Goal: Task Accomplishment & Management: Use online tool/utility

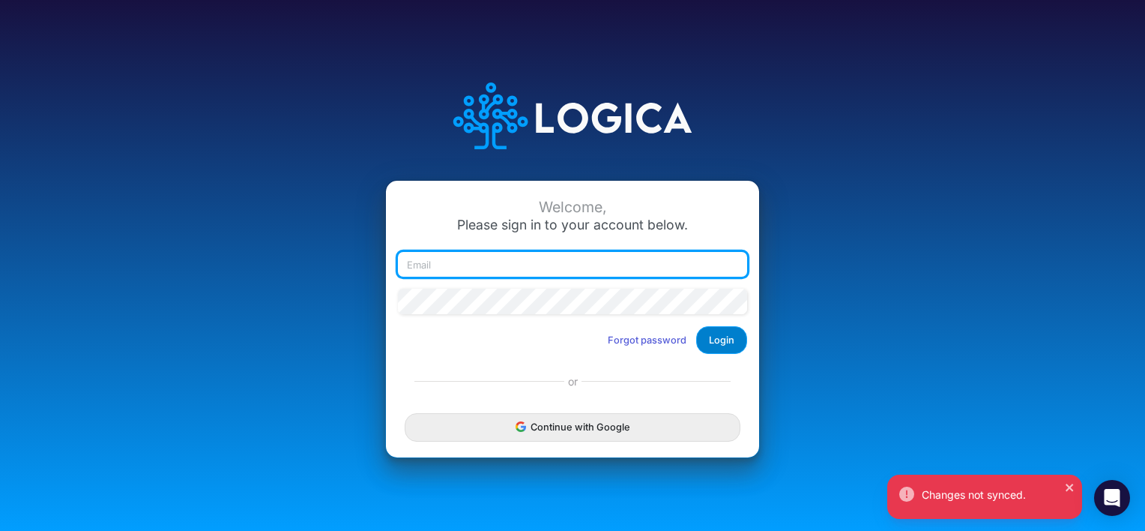
type input "ahinrichs@heritage-communities.com"
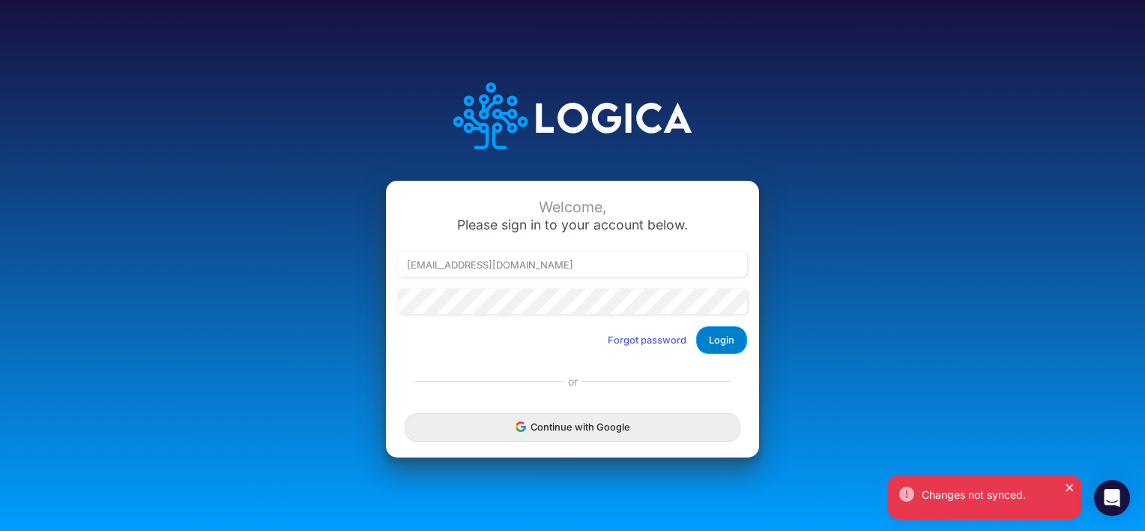
click at [719, 337] on button "Login" at bounding box center [721, 340] width 51 height 28
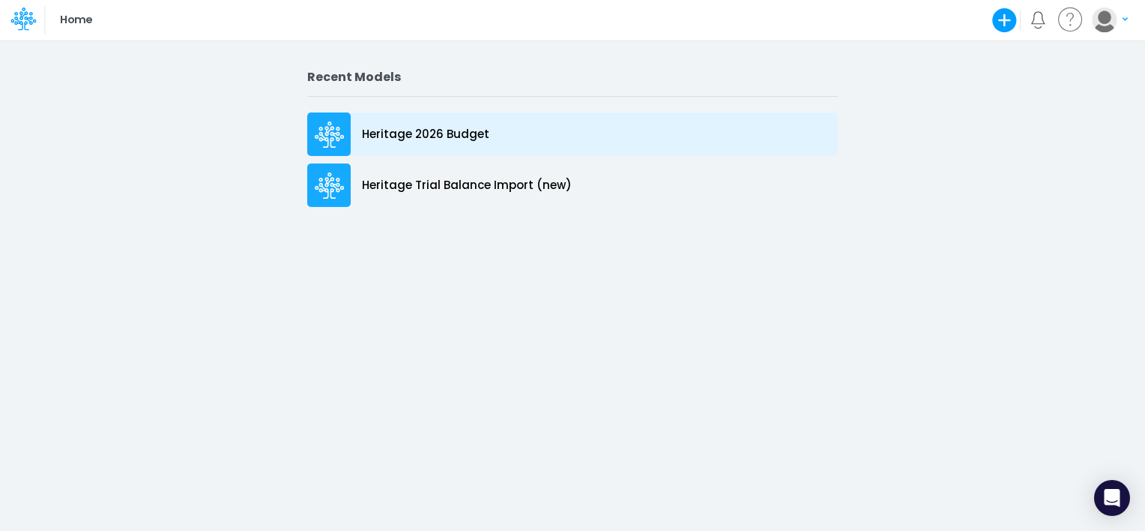
click at [418, 142] on div "Heritage 2026 Budget" at bounding box center [572, 133] width 531 height 43
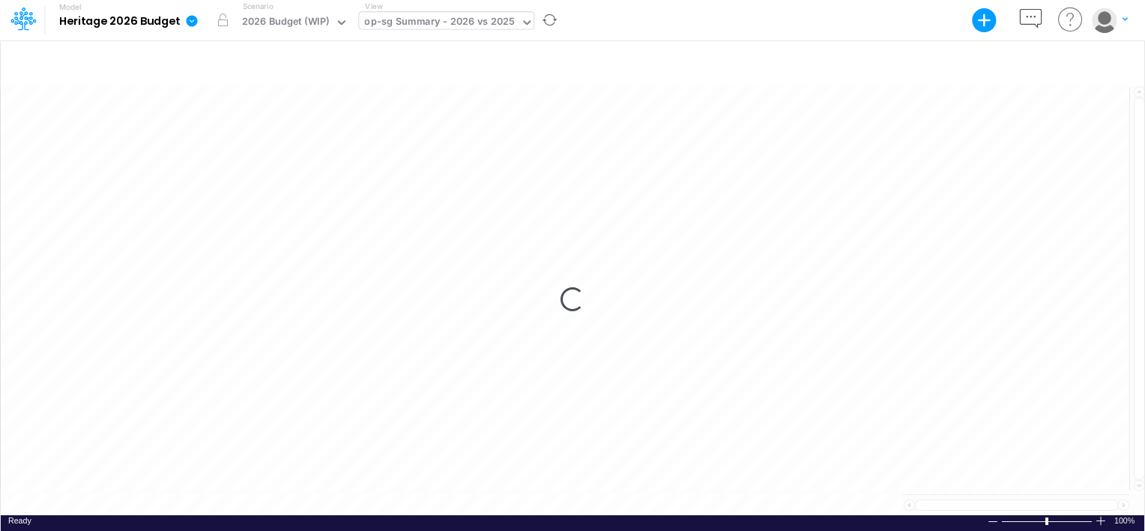
click at [423, 20] on div "op-sg Summary - 2026 vs 2025" at bounding box center [439, 22] width 151 height 17
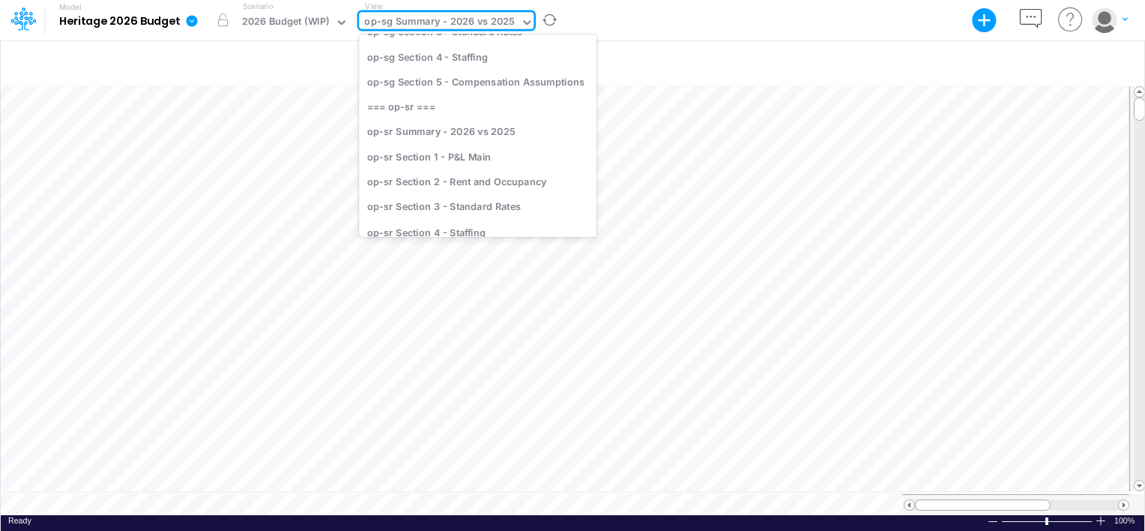
scroll to position [1276, 0]
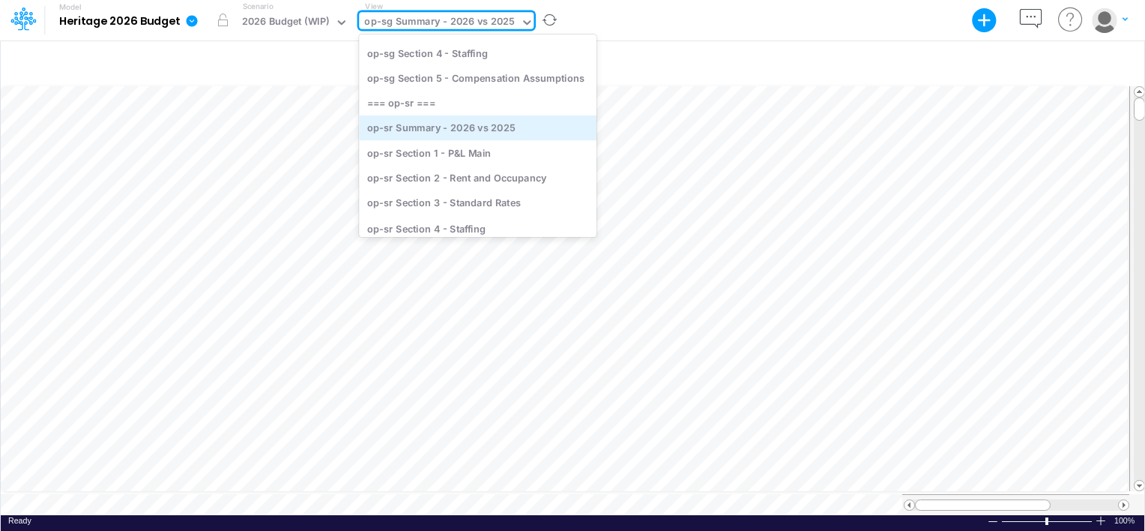
click at [512, 133] on div "op-sr Summary - 2026 vs 2025" at bounding box center [478, 127] width 238 height 25
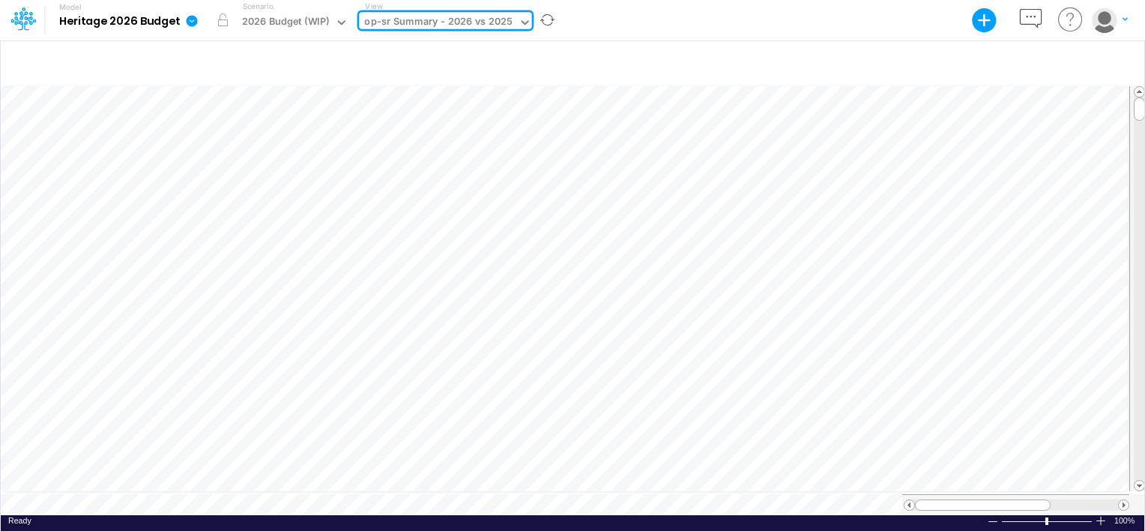
click at [489, 27] on div "op-sr Summary - 2026 vs 2025" at bounding box center [438, 22] width 148 height 17
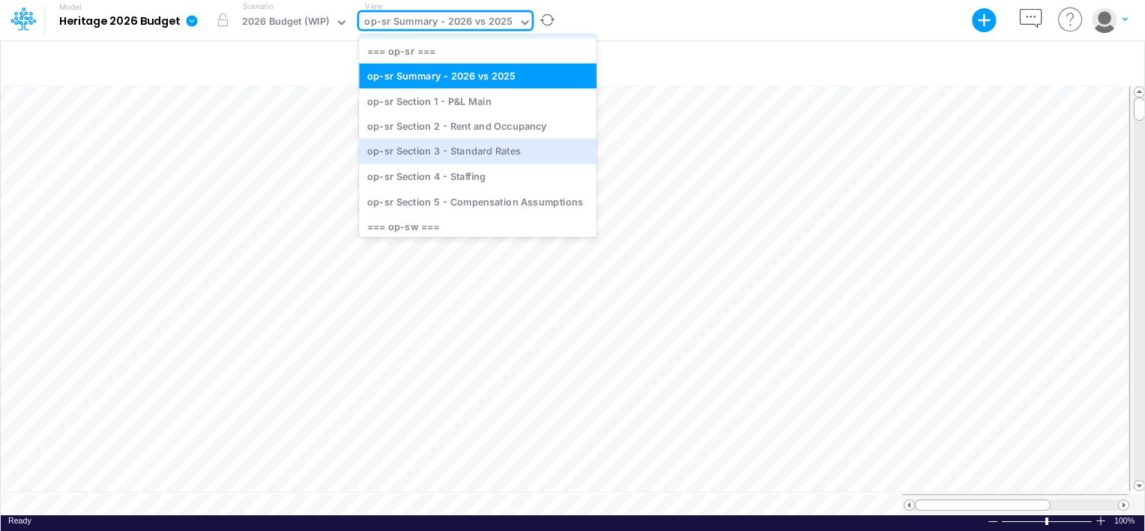
scroll to position [1331, 0]
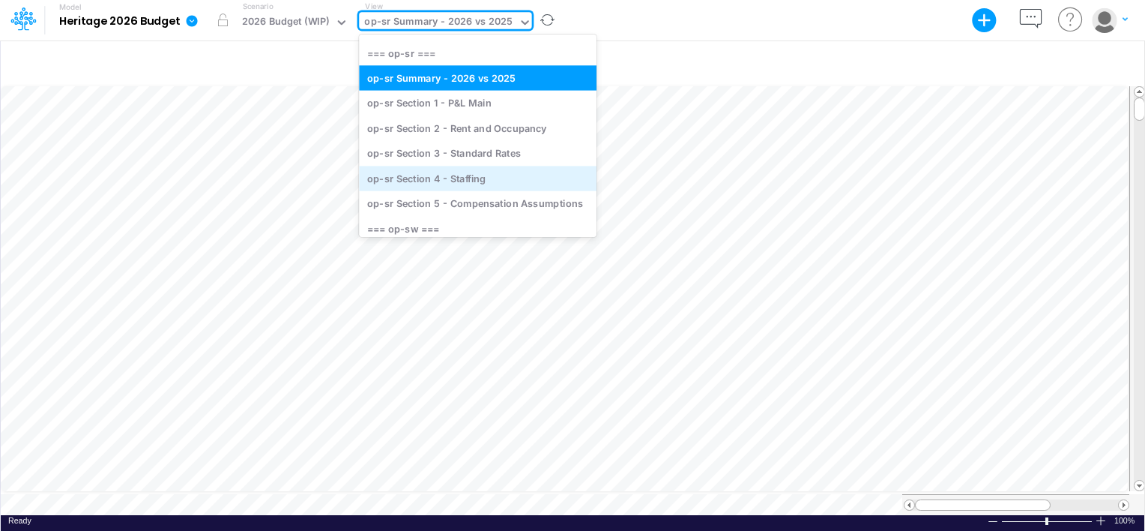
click at [477, 177] on div "op-sr Section 4 - Staffing" at bounding box center [478, 178] width 238 height 25
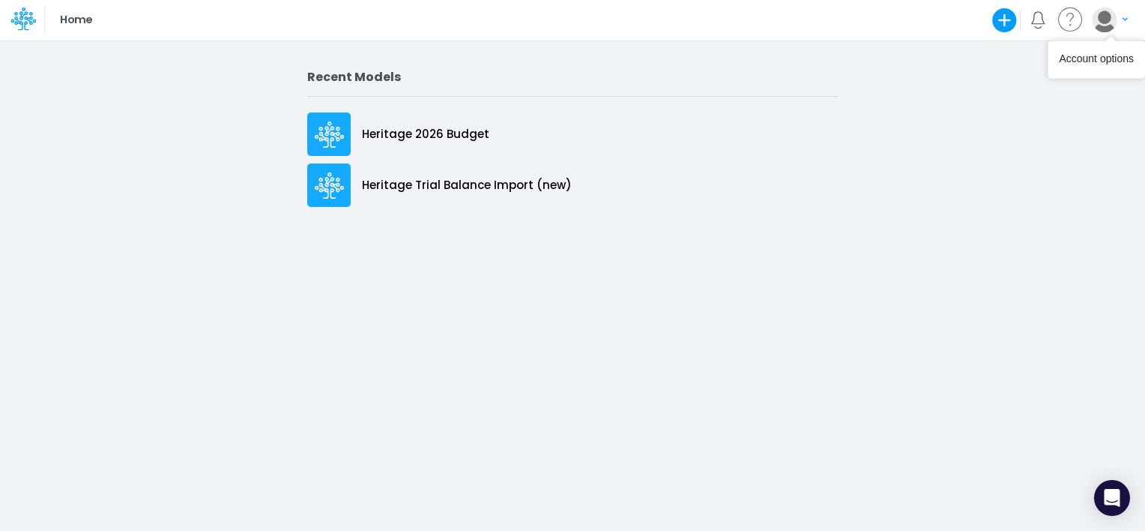
click at [1117, 24] on button "button" at bounding box center [1109, 20] width 37 height 26
click at [1009, 95] on button "Log out" at bounding box center [1048, 87] width 160 height 23
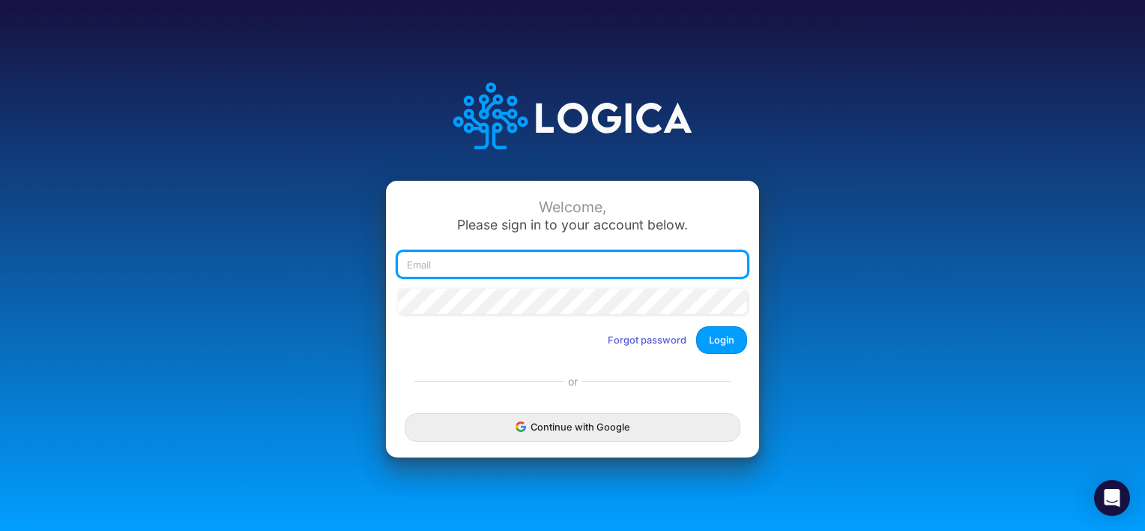
type input "[EMAIL_ADDRESS][DOMAIN_NAME]"
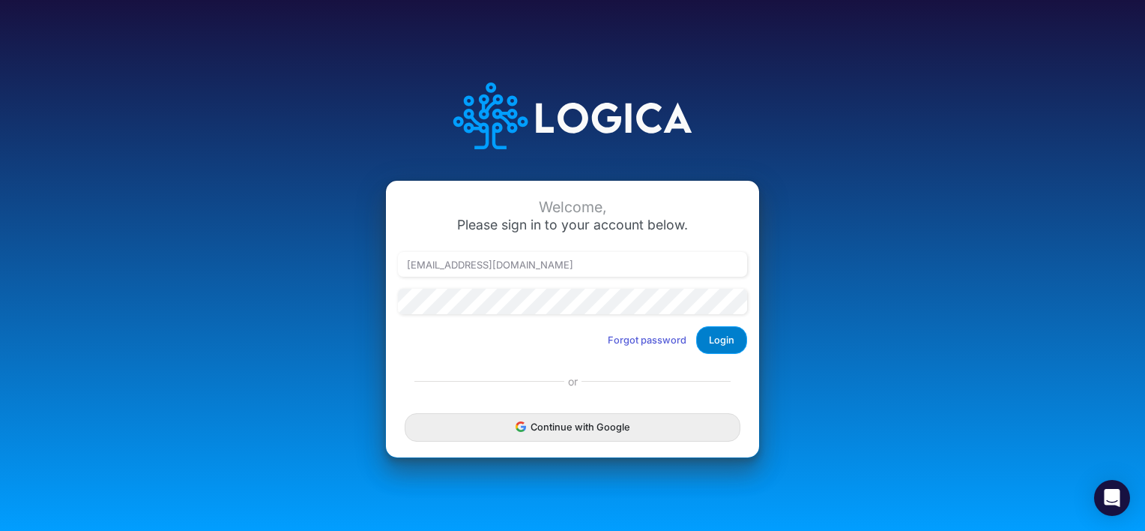
click at [726, 343] on button "Login" at bounding box center [721, 340] width 51 height 28
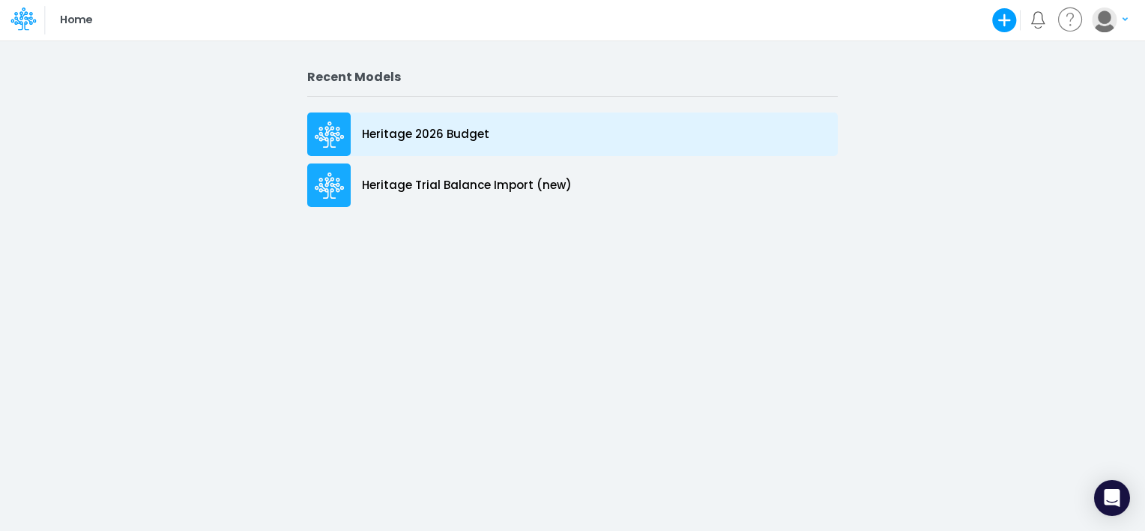
click at [455, 130] on p "Heritage 2026 Budget" at bounding box center [425, 134] width 127 height 17
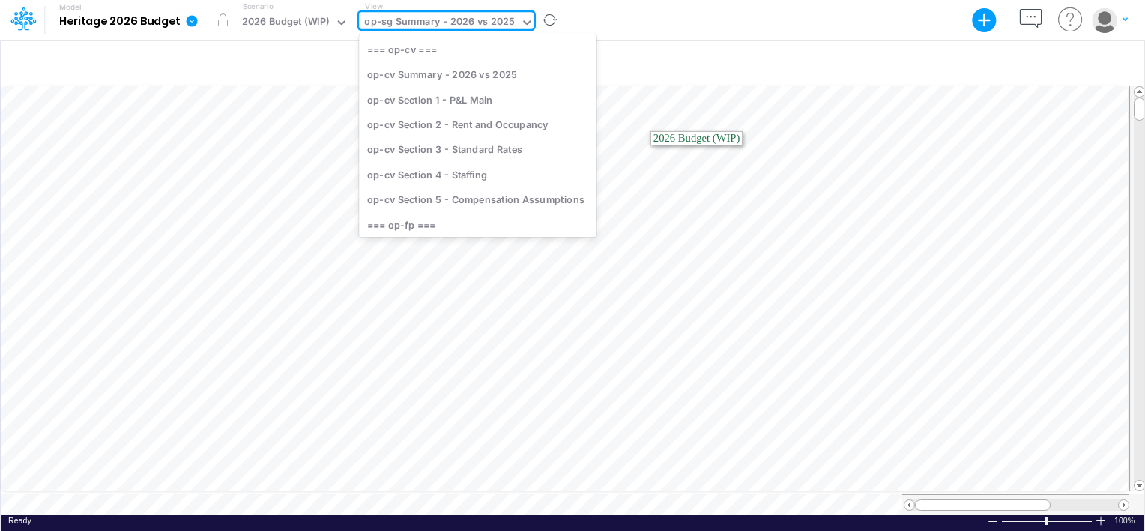
click at [385, 24] on div "op-sg Summary - 2026 vs 2025" at bounding box center [439, 22] width 151 height 17
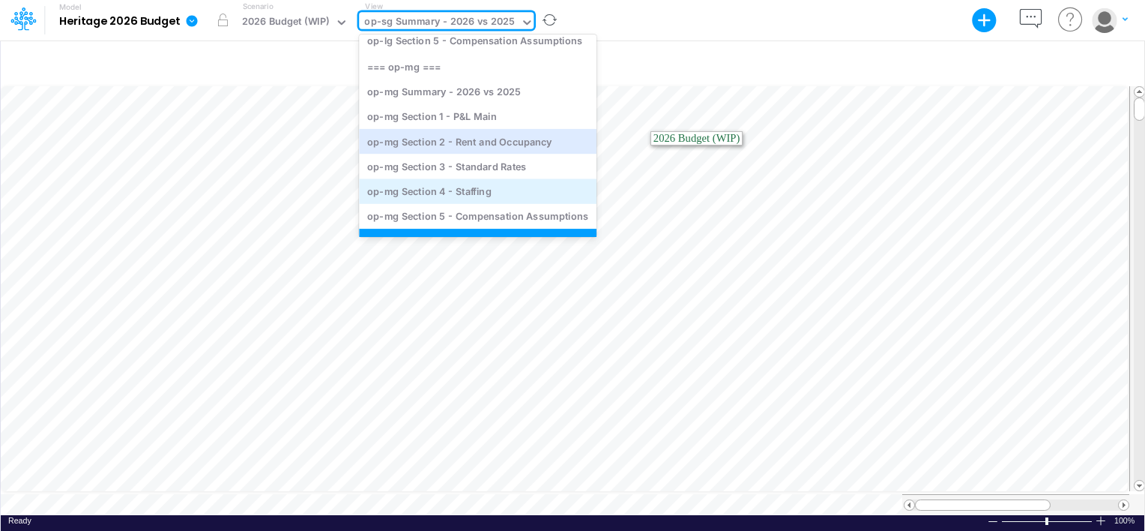
scroll to position [953, 0]
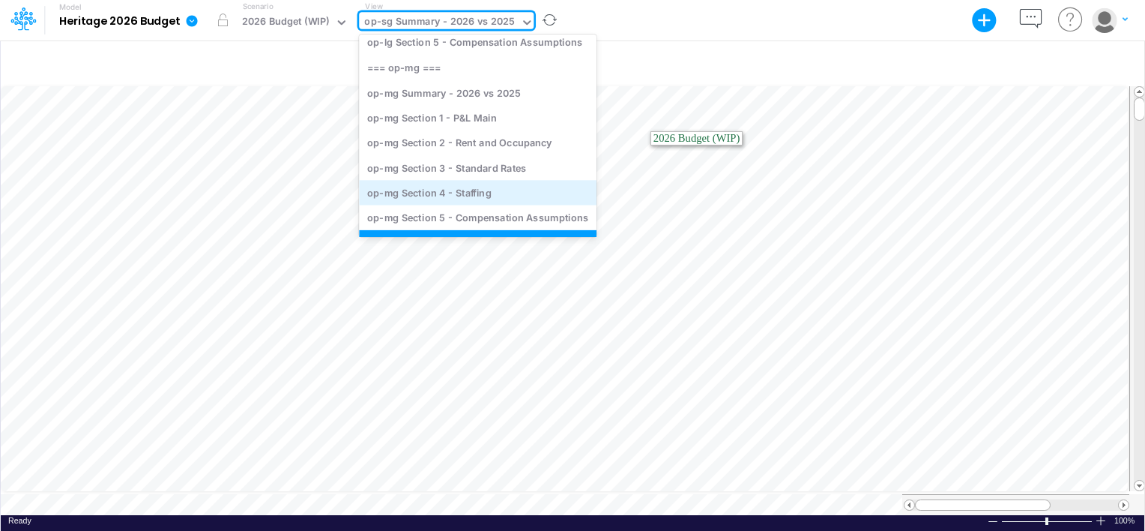
click at [454, 193] on div "op-mg Section 4 - Staffing" at bounding box center [478, 192] width 238 height 25
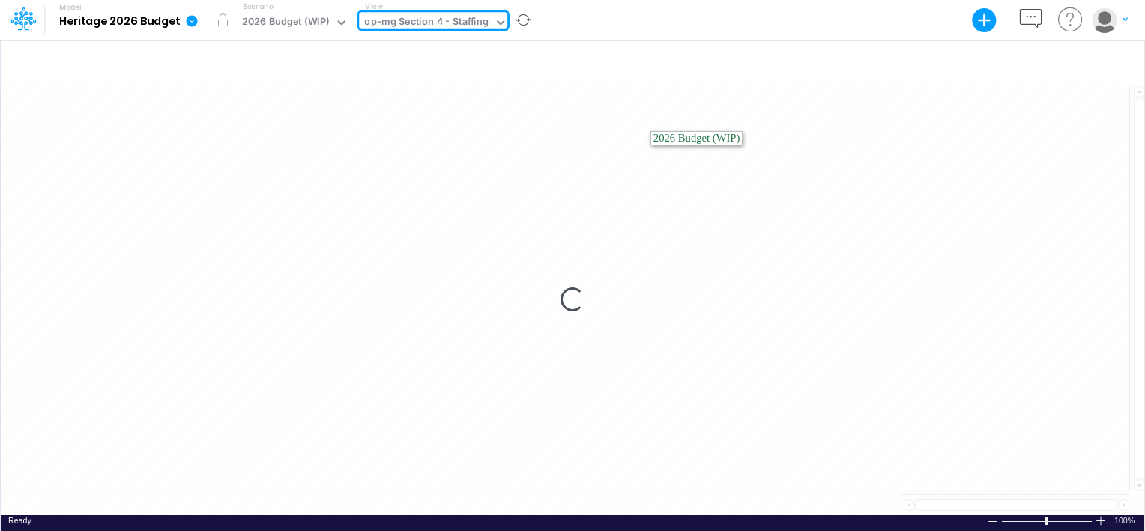
click at [413, 20] on div "op-mg Section 4 - Staffing" at bounding box center [426, 22] width 124 height 17
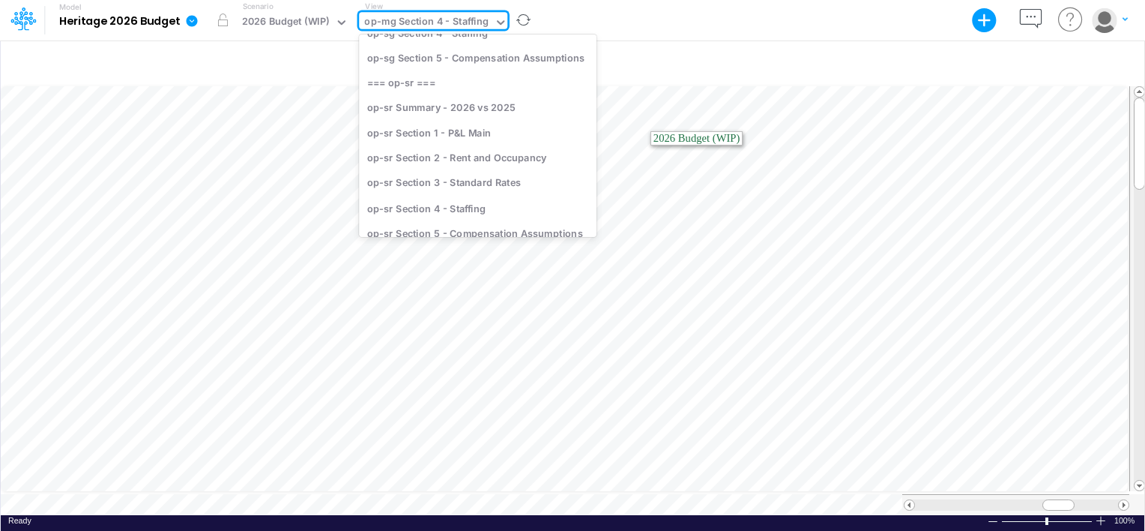
scroll to position [1293, 0]
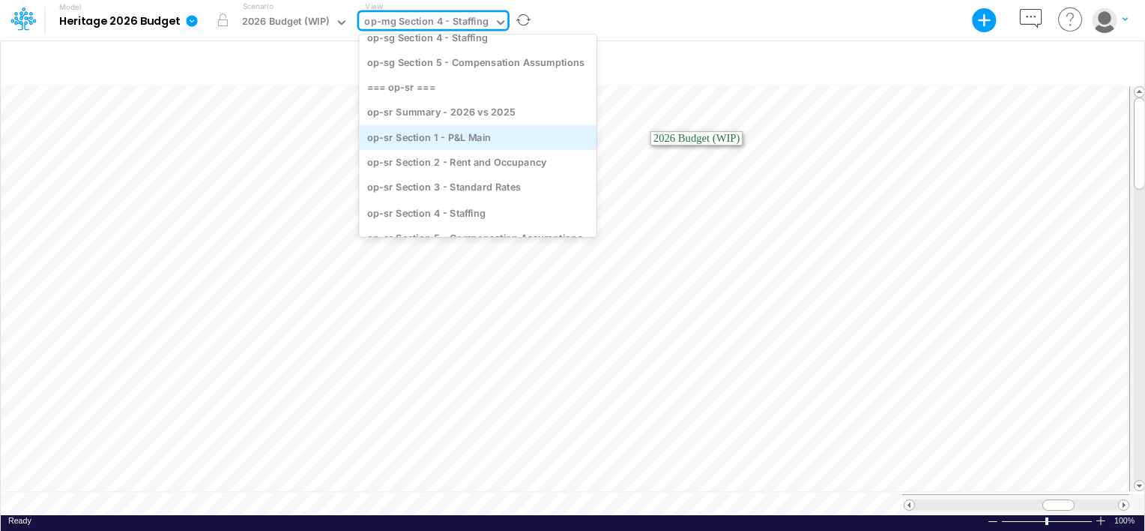
click at [436, 143] on div "op-sr Section 1 - P&L Main" at bounding box center [478, 137] width 238 height 25
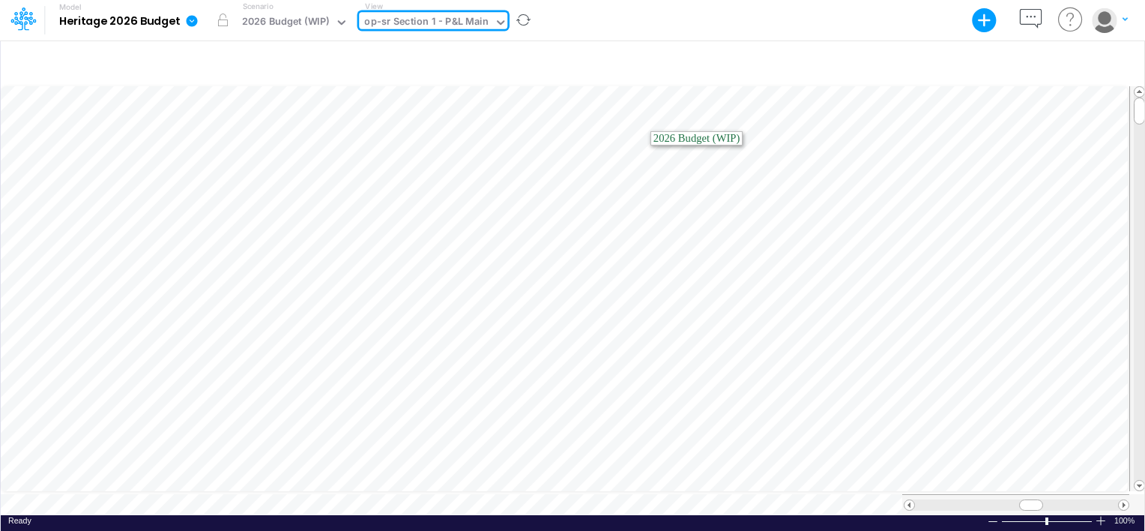
click at [451, 20] on div "op-sr Section 1 - P&L Main" at bounding box center [426, 22] width 124 height 17
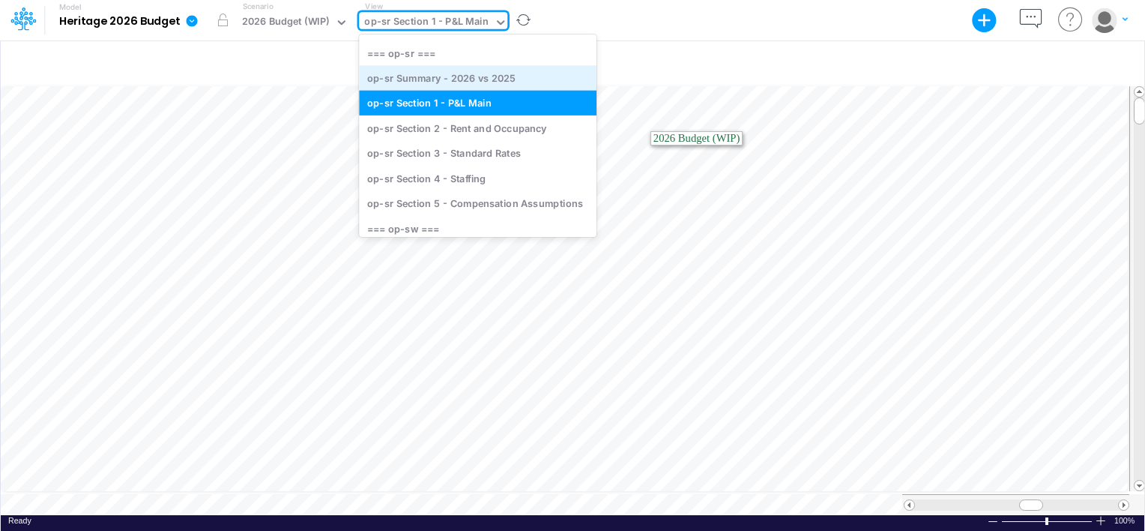
scroll to position [1346, 0]
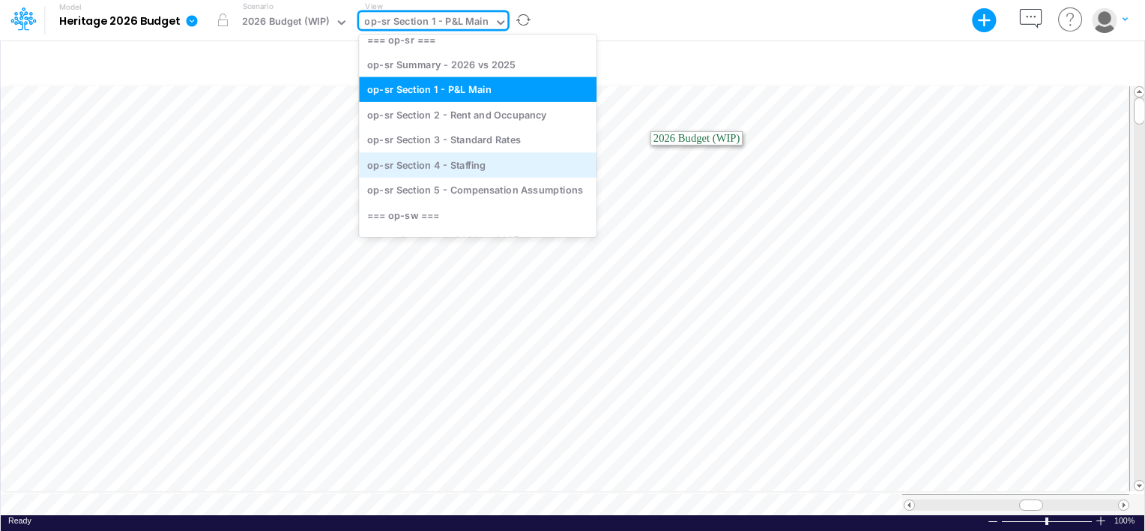
click at [414, 162] on div "op-sr Section 4 - Staffing" at bounding box center [478, 164] width 238 height 25
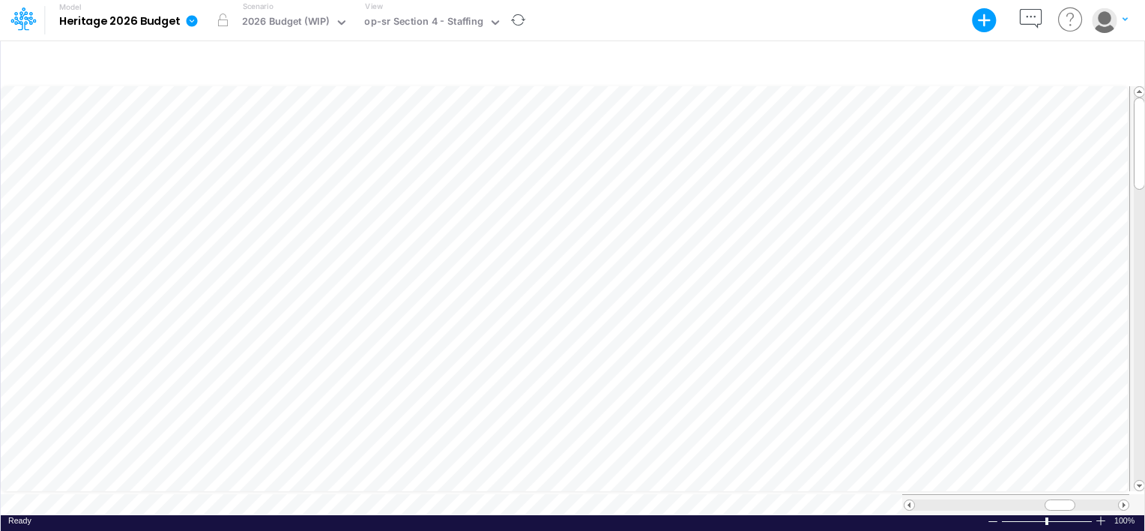
scroll to position [7, 1]
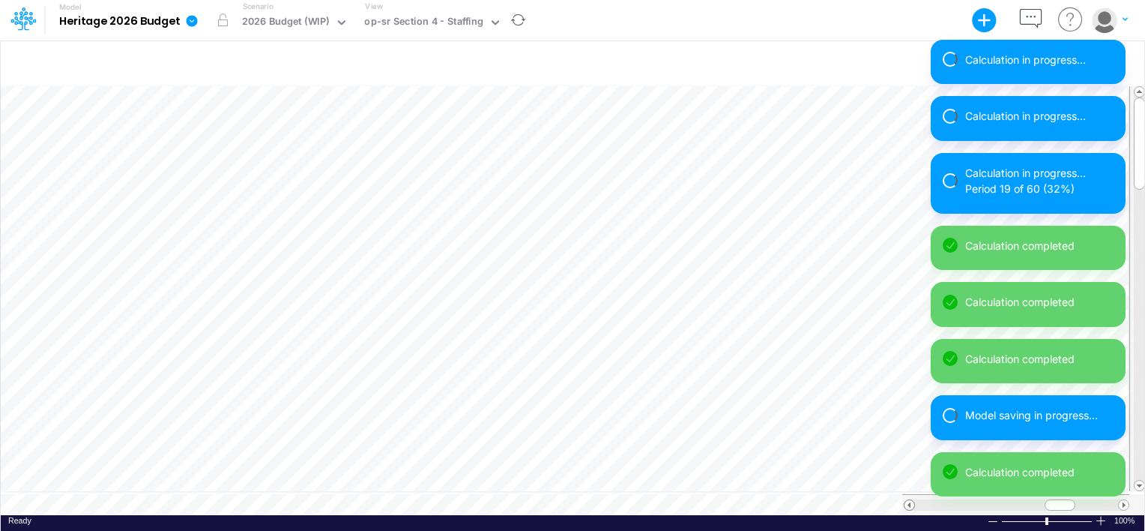
click at [910, 500] on span at bounding box center [910, 505] width 10 height 10
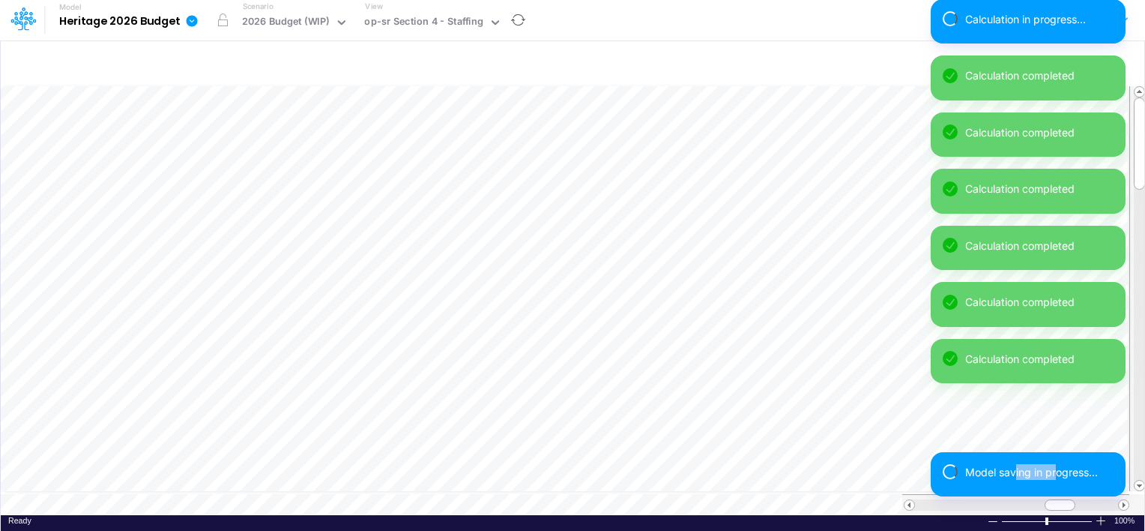
drag, startPoint x: 1057, startPoint y: 500, endPoint x: 1009, endPoint y: 507, distance: 48.4
click at [1014, 506] on div "Calculation in progress... Calculation completed Calculation completed Calculat…" at bounding box center [1028, 254] width 195 height 510
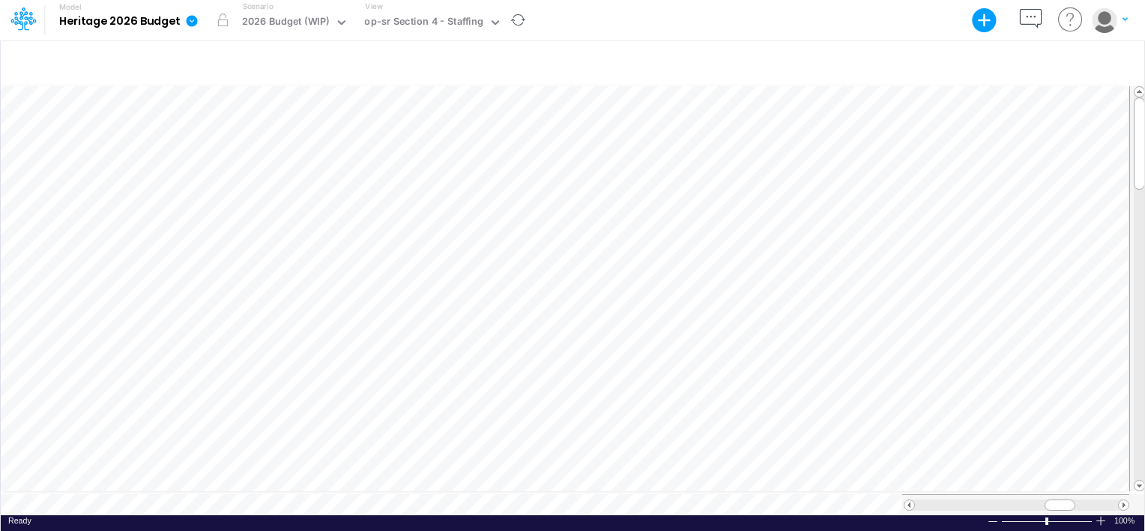
scroll to position [7, 1]
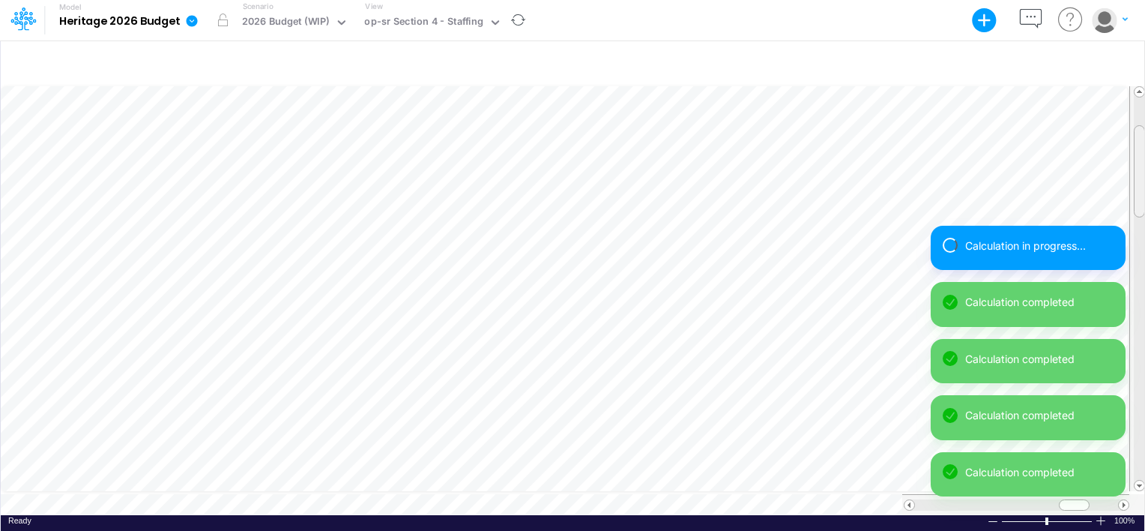
drag, startPoint x: 1140, startPoint y: 130, endPoint x: 1144, endPoint y: 177, distance: 46.6
click at [1144, 177] on div at bounding box center [1139, 171] width 11 height 92
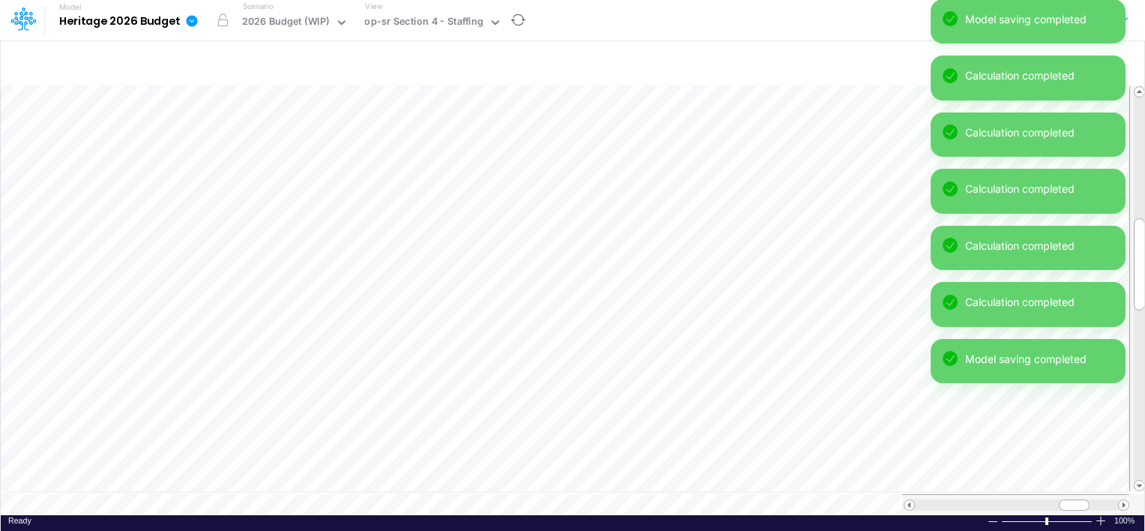
scroll to position [7, 1]
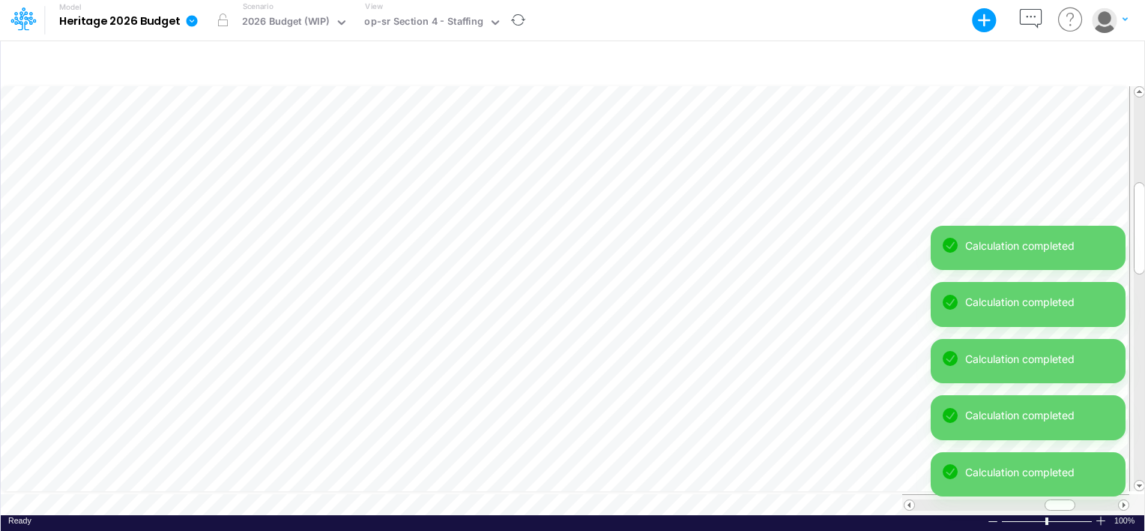
scroll to position [7, 1]
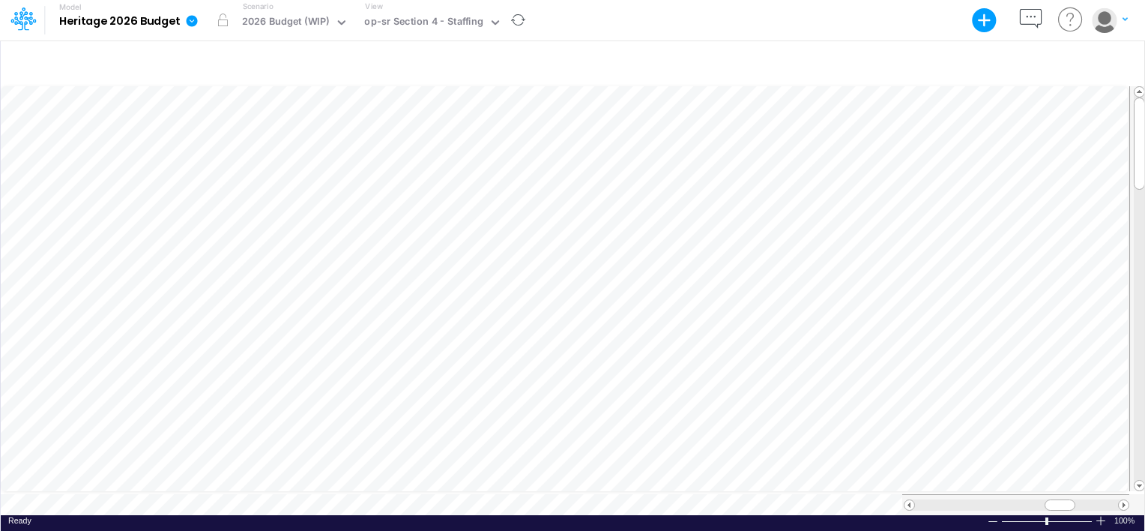
drag, startPoint x: 1061, startPoint y: 498, endPoint x: 1114, endPoint y: 503, distance: 53.5
drag, startPoint x: 1051, startPoint y: 498, endPoint x: 1027, endPoint y: 492, distance: 24.7
click at [1027, 499] on div at bounding box center [1036, 504] width 31 height 11
drag, startPoint x: 1052, startPoint y: 498, endPoint x: 932, endPoint y: 493, distance: 120.7
click at [946, 499] on div at bounding box center [961, 504] width 31 height 11
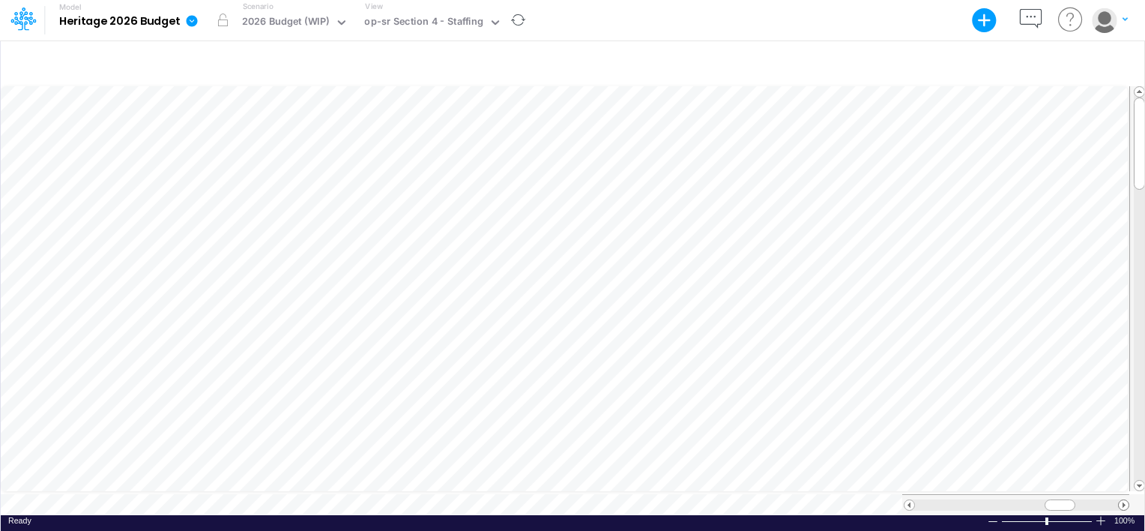
click at [1127, 500] on span at bounding box center [1124, 505] width 10 height 10
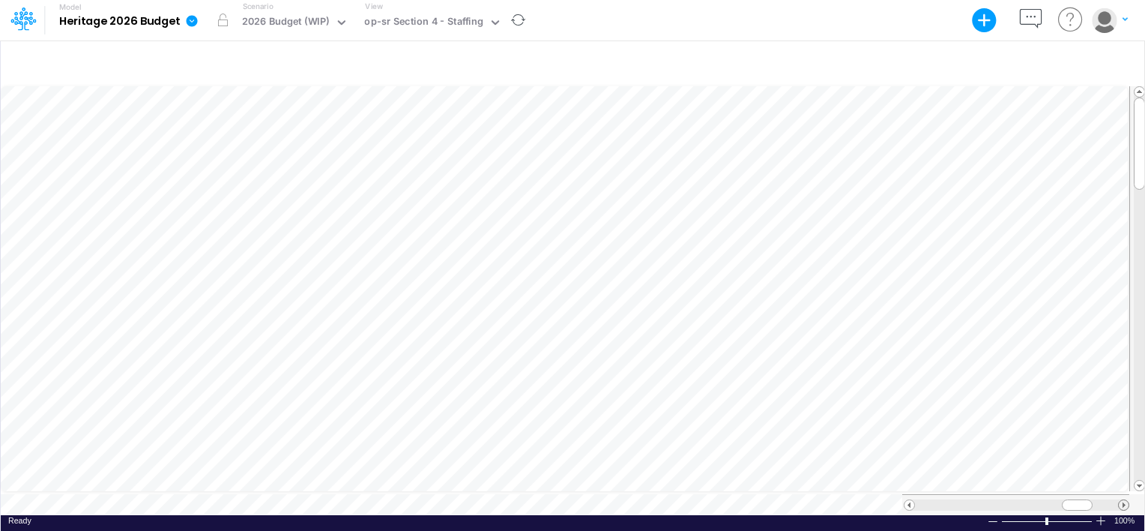
click at [1127, 500] on span at bounding box center [1124, 505] width 10 height 10
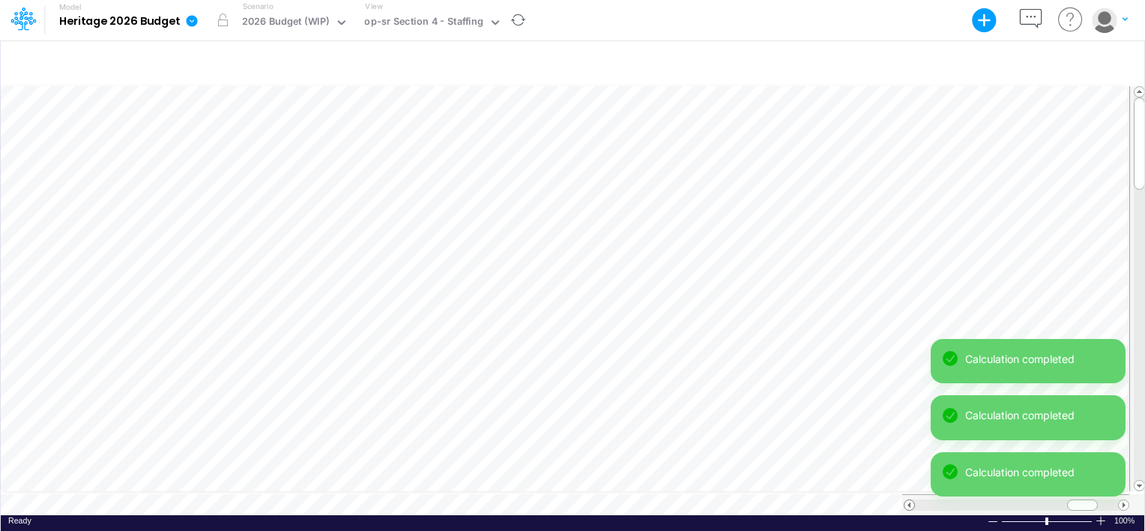
click at [908, 500] on span at bounding box center [910, 505] width 10 height 10
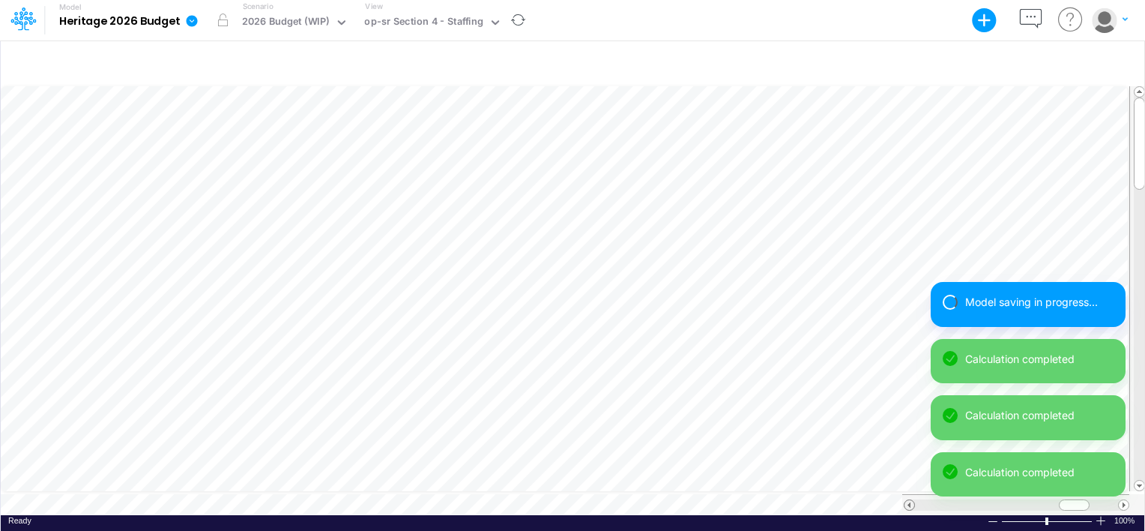
click at [908, 500] on span at bounding box center [910, 505] width 10 height 10
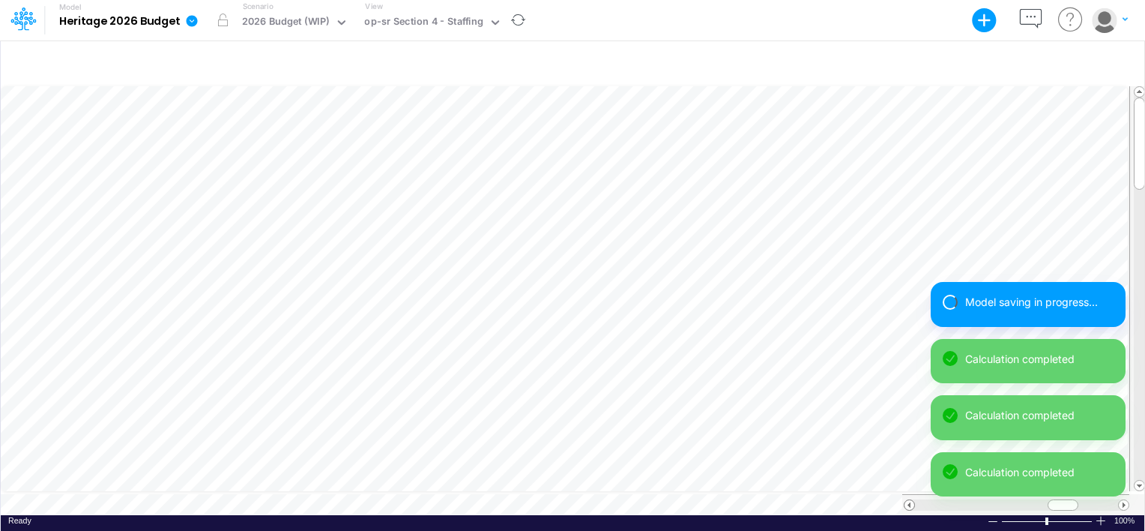
click at [908, 500] on span at bounding box center [910, 505] width 10 height 10
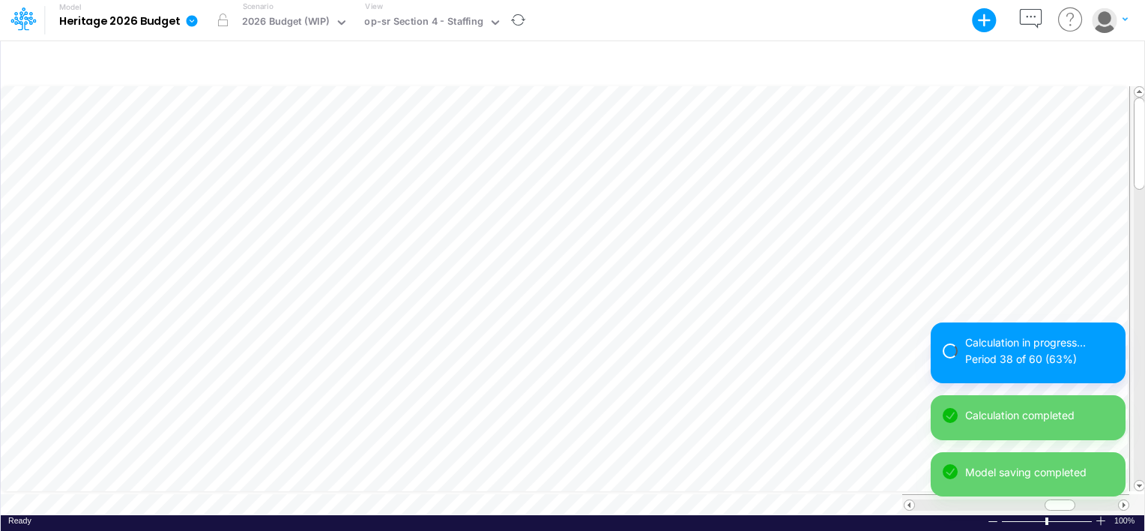
scroll to position [7, 1]
click at [1122, 499] on div "Model saving in progress... Calculation completed Calculation completed" at bounding box center [1028, 424] width 195 height 170
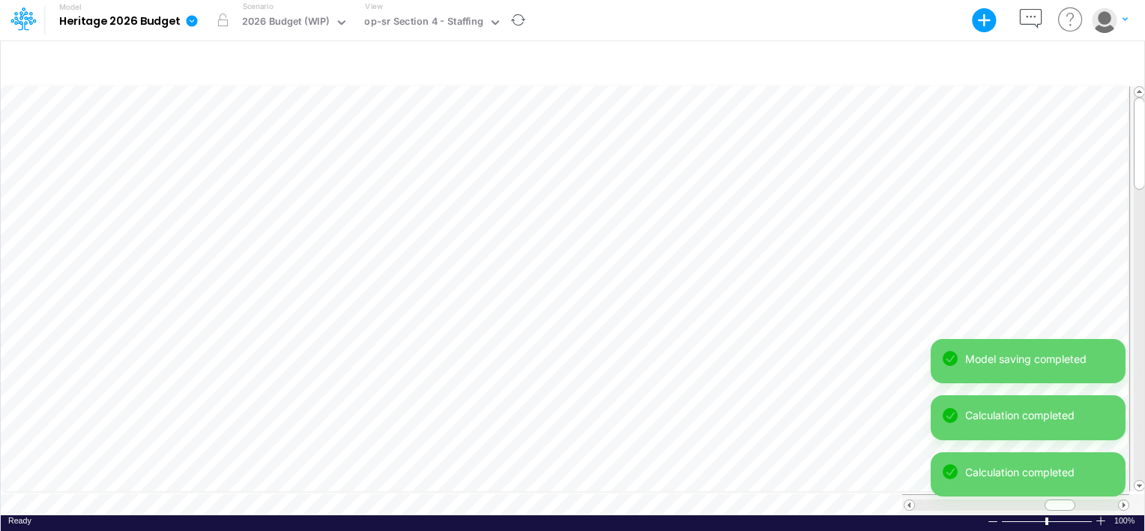
click at [1122, 499] on div "Model saving completed Calculation completed Calculation completed" at bounding box center [1028, 424] width 195 height 170
click at [1066, 495] on div "Calculation completed" at bounding box center [1028, 474] width 195 height 45
drag, startPoint x: 1062, startPoint y: 499, endPoint x: 1093, endPoint y: 501, distance: 30.8
click at [1093, 501] on div "Model saving completed Calculation completed Calculation completed" at bounding box center [1028, 424] width 195 height 170
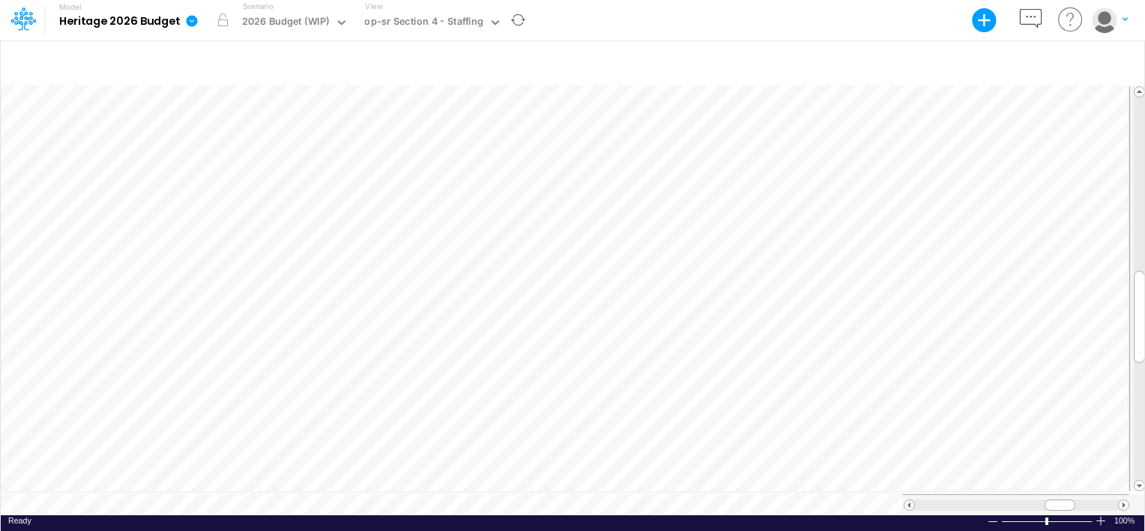
scroll to position [7, 1]
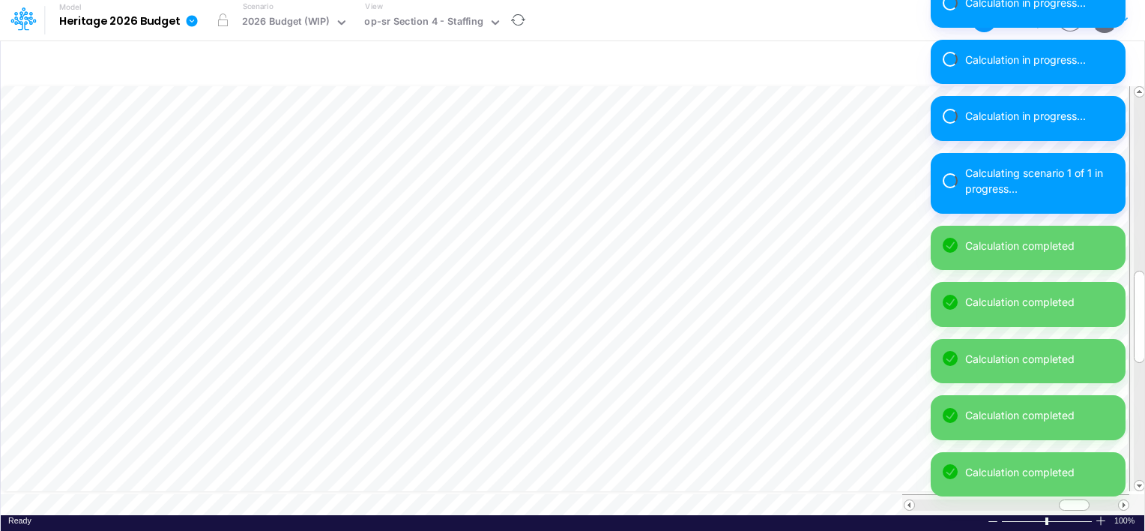
drag, startPoint x: 1109, startPoint y: 493, endPoint x: 1147, endPoint y: 495, distance: 38.3
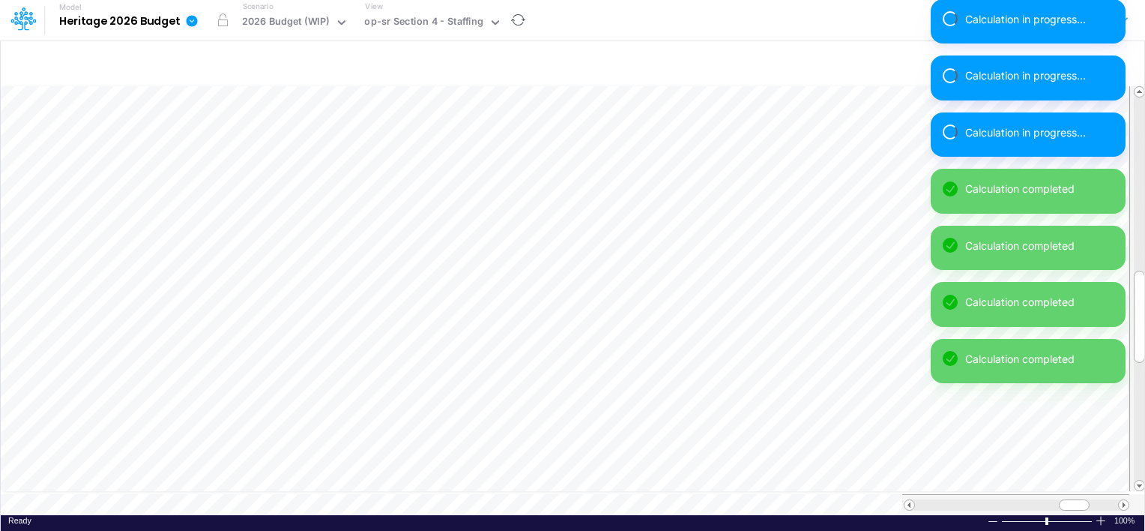
drag, startPoint x: 1147, startPoint y: 495, endPoint x: 1112, endPoint y: 495, distance: 35.2
click at [1112, 495] on div "Calculation in progress... Calculation in progress... Calculation in progress..…" at bounding box center [1028, 141] width 195 height 736
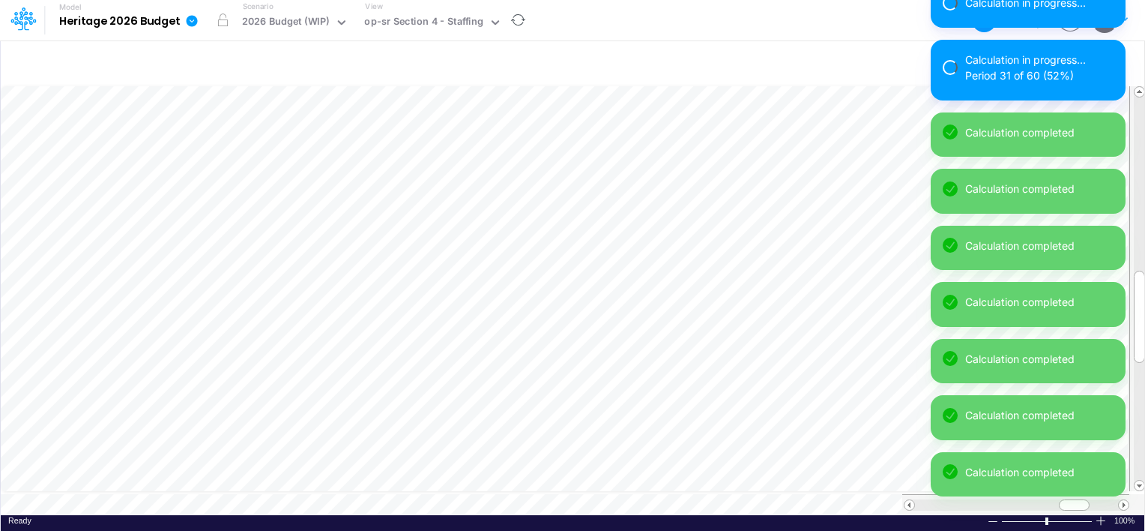
drag, startPoint x: 1112, startPoint y: 495, endPoint x: 1123, endPoint y: 500, distance: 12.4
click at [1123, 500] on div "Calculation in progress... Calculation in progress... Calculation in progress..…" at bounding box center [1028, 132] width 195 height 752
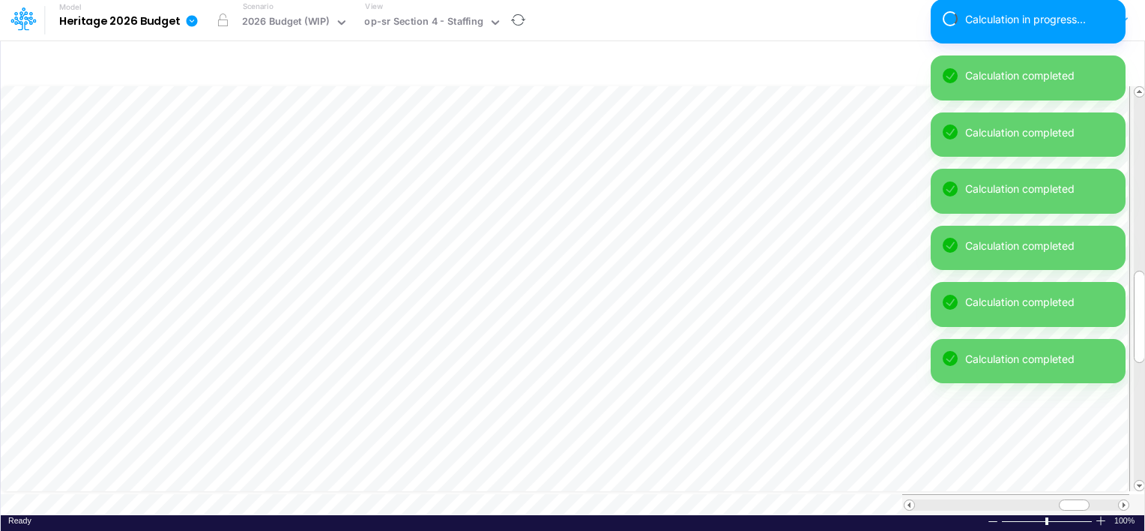
drag, startPoint x: 1077, startPoint y: 501, endPoint x: 1123, endPoint y: 497, distance: 45.9
click at [1123, 497] on div "Calculation in progress... Calculation in progress... Calculation in progress..…" at bounding box center [1028, 55] width 195 height 905
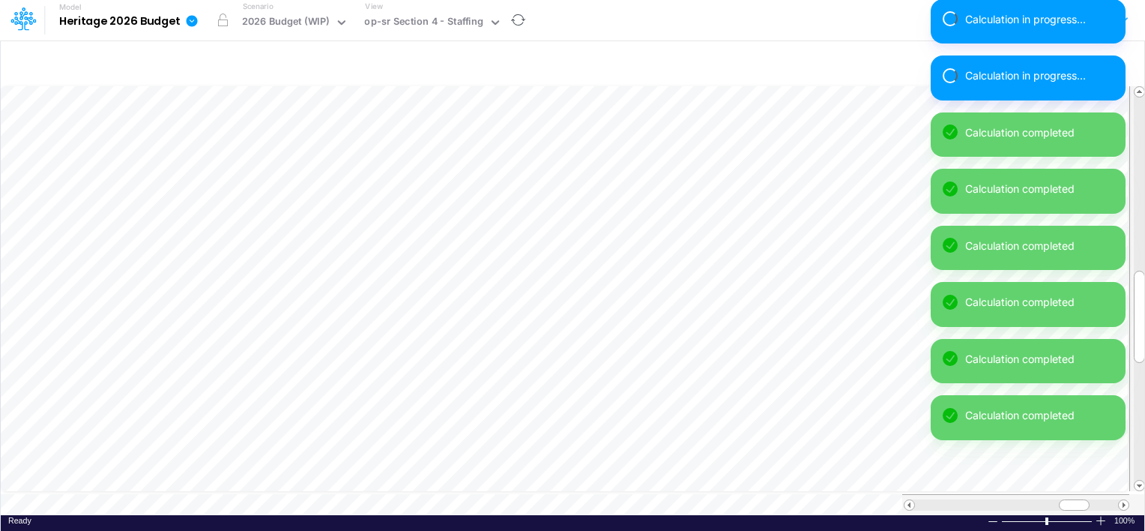
click at [1123, 497] on div "Calculation in progress... Calculation in progress... Calculation in progress..…" at bounding box center [1028, 55] width 195 height 905
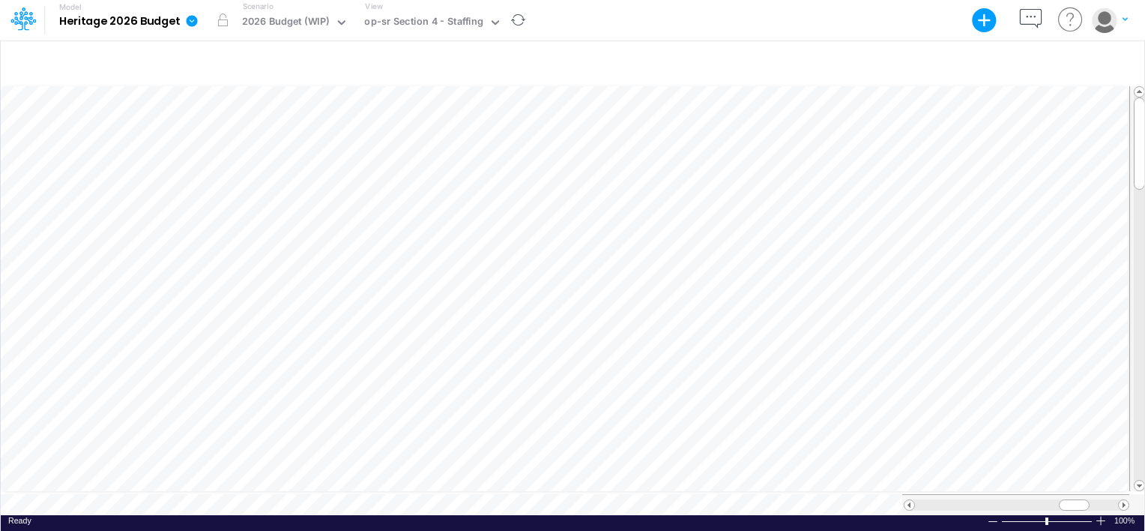
scroll to position [7, 1]
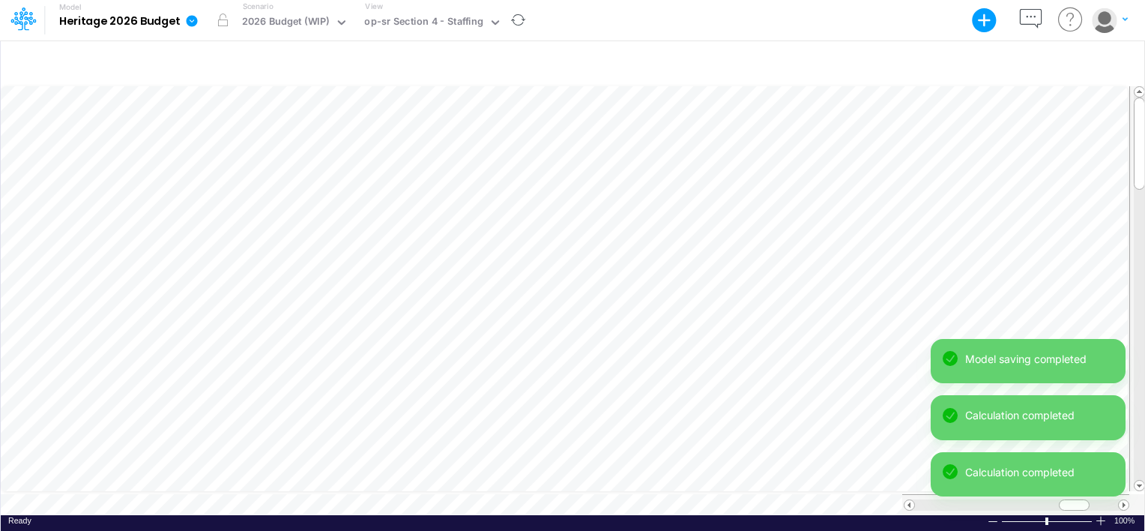
scroll to position [7, 1]
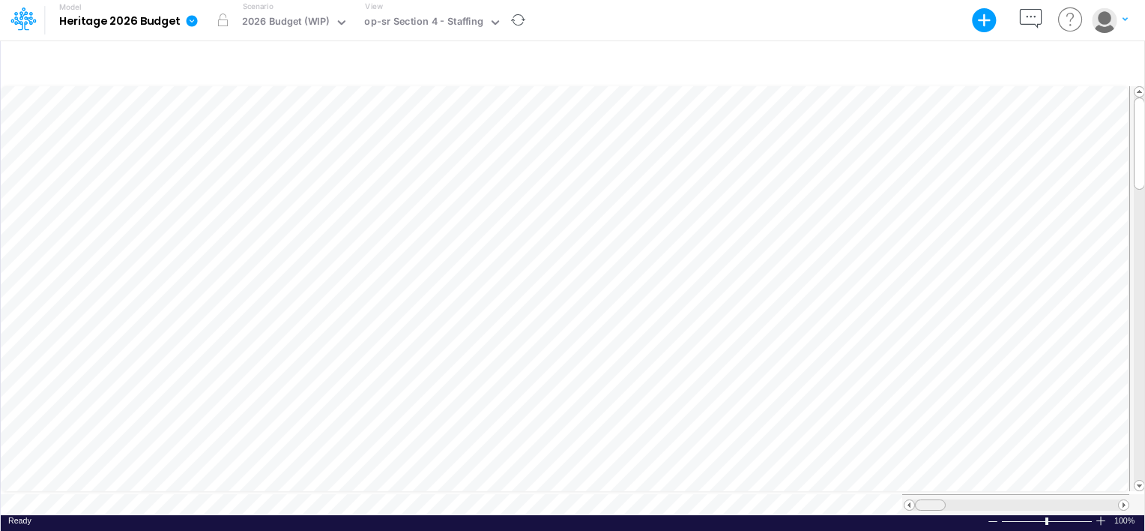
drag, startPoint x: 1068, startPoint y: 496, endPoint x: 902, endPoint y: 509, distance: 166.1
click at [902, 509] on div "Paste Cut Copy AutoFill 40 Ready 100% Sum: null Max: null Min: null Numerical C…" at bounding box center [573, 299] width 1144 height 431
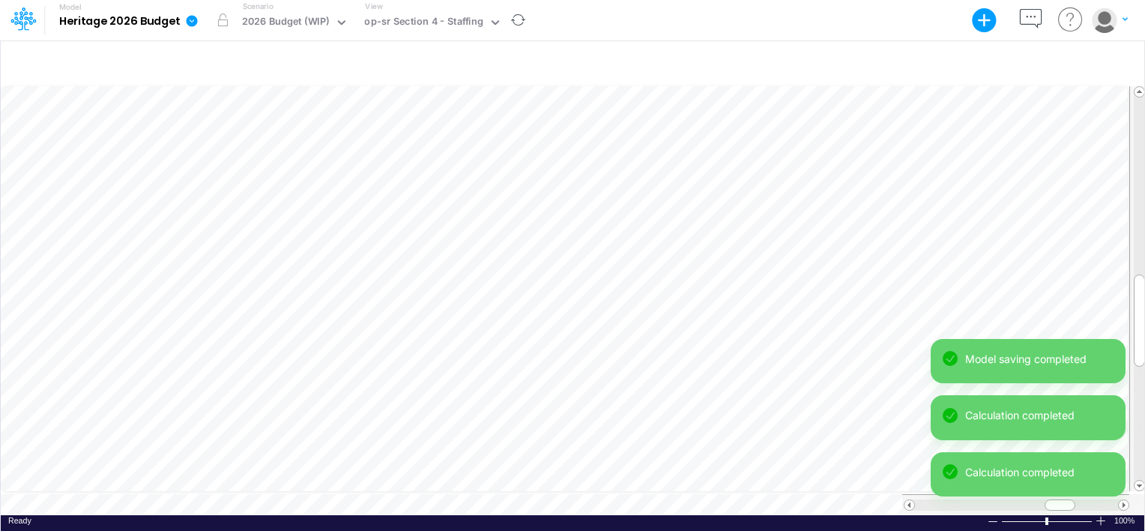
scroll to position [7, 1]
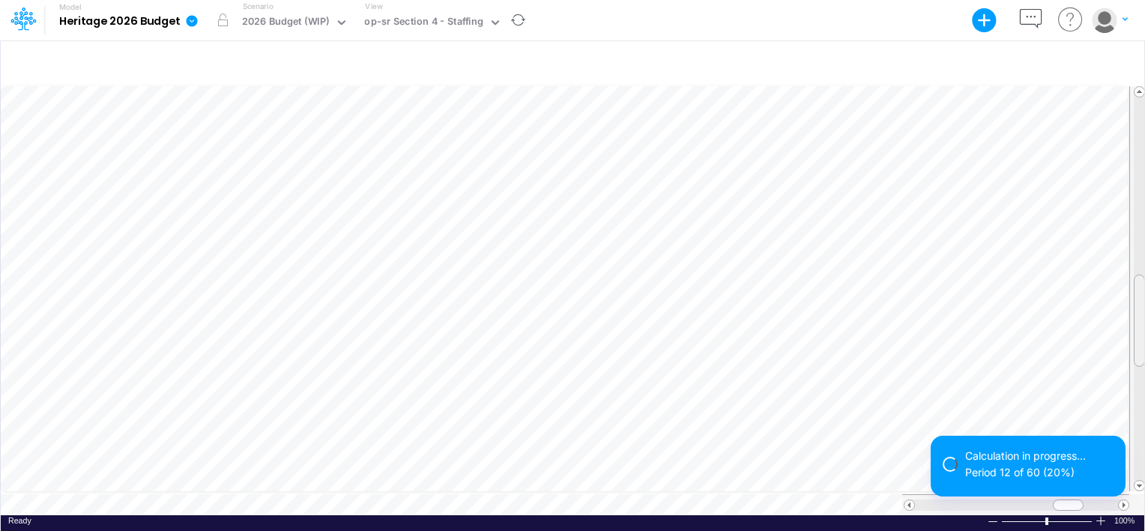
scroll to position [7, 1]
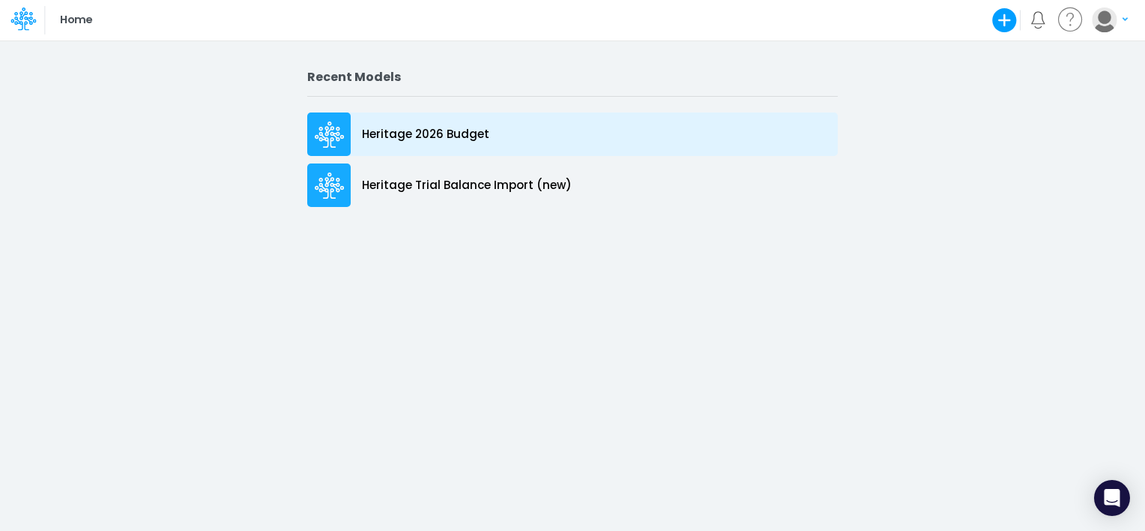
click at [414, 134] on p "Heritage 2026 Budget" at bounding box center [425, 134] width 127 height 17
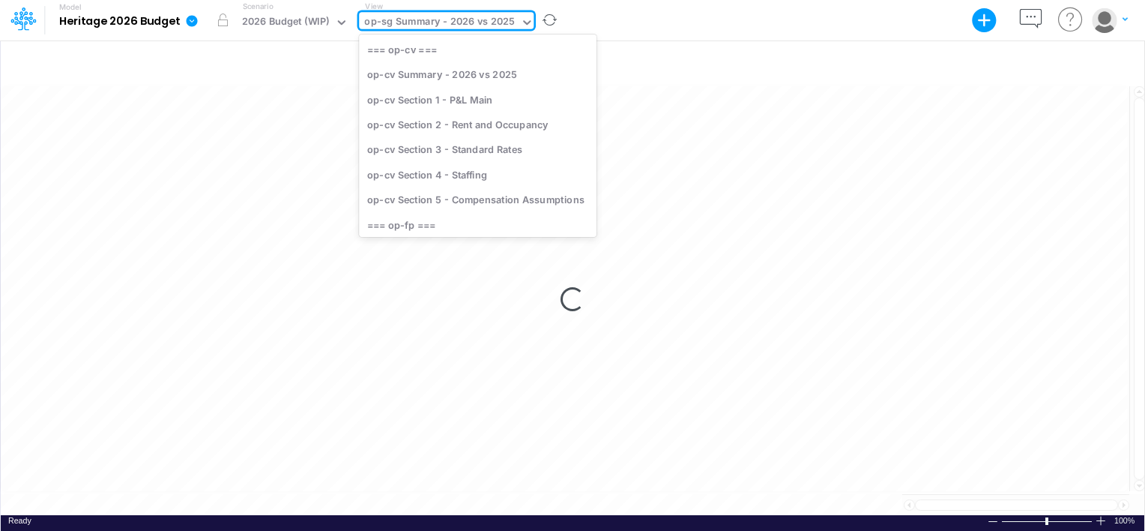
click at [429, 22] on div "op-sg Summary - 2026 vs 2025" at bounding box center [439, 22] width 151 height 17
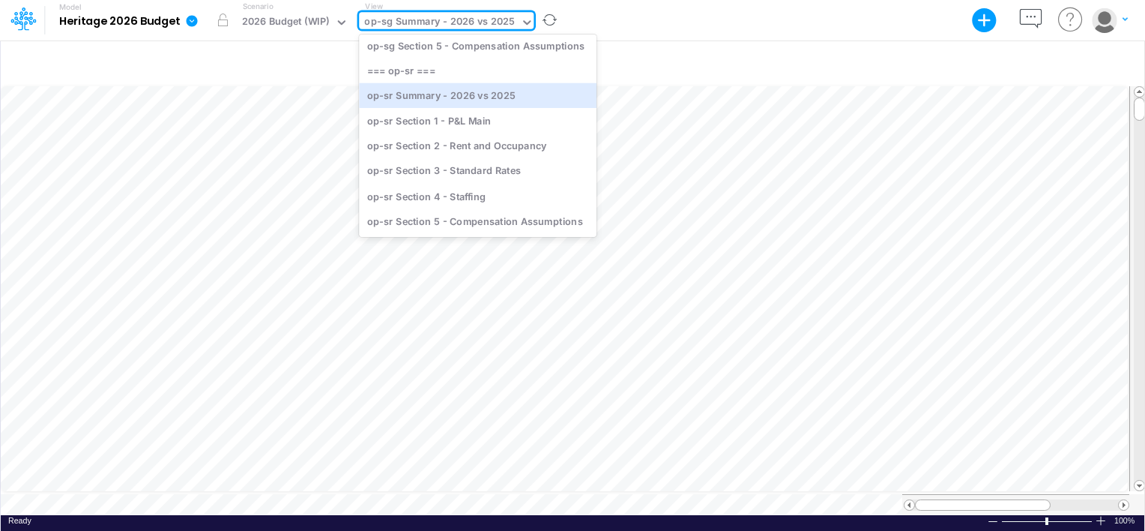
scroll to position [1312, 0]
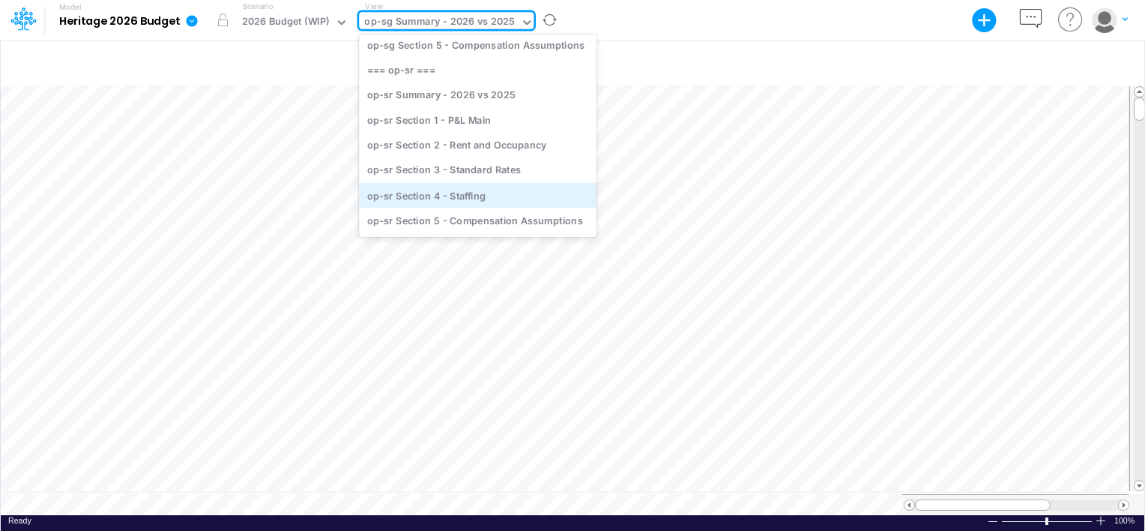
click at [467, 201] on div "op-sr Section 4 - Staffing" at bounding box center [478, 194] width 238 height 25
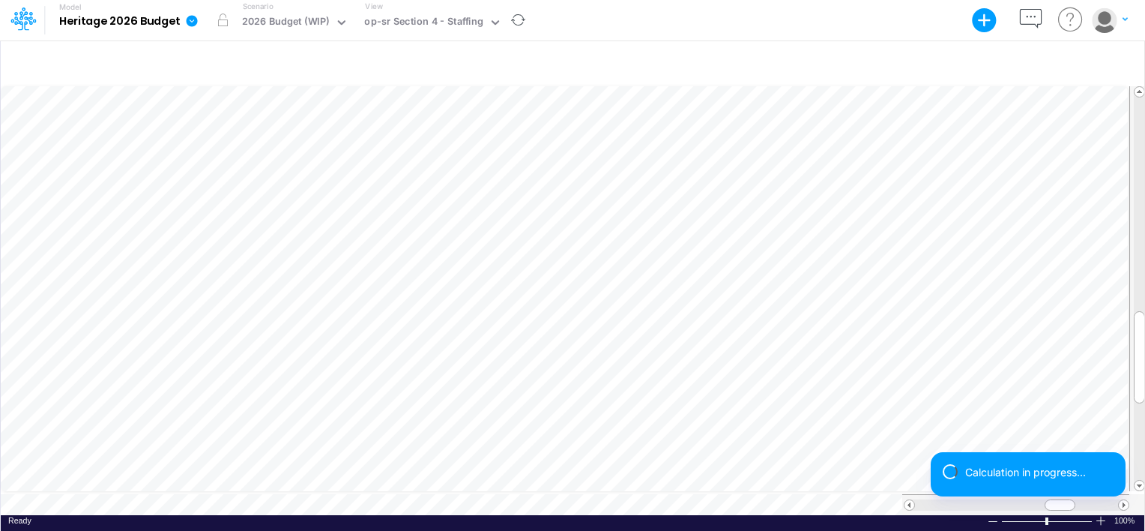
scroll to position [7, 1]
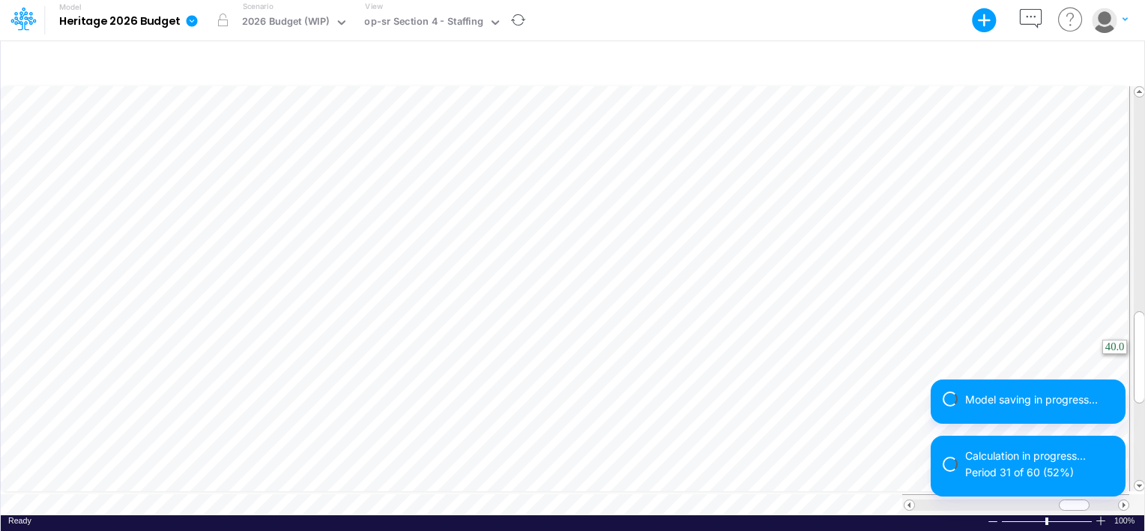
click at [1144, 332] on html "Model Heritage 2026 Budget Export Excel Scenario 2026 Budget (WIP) View op-sr S…" at bounding box center [572, 265] width 1145 height 531
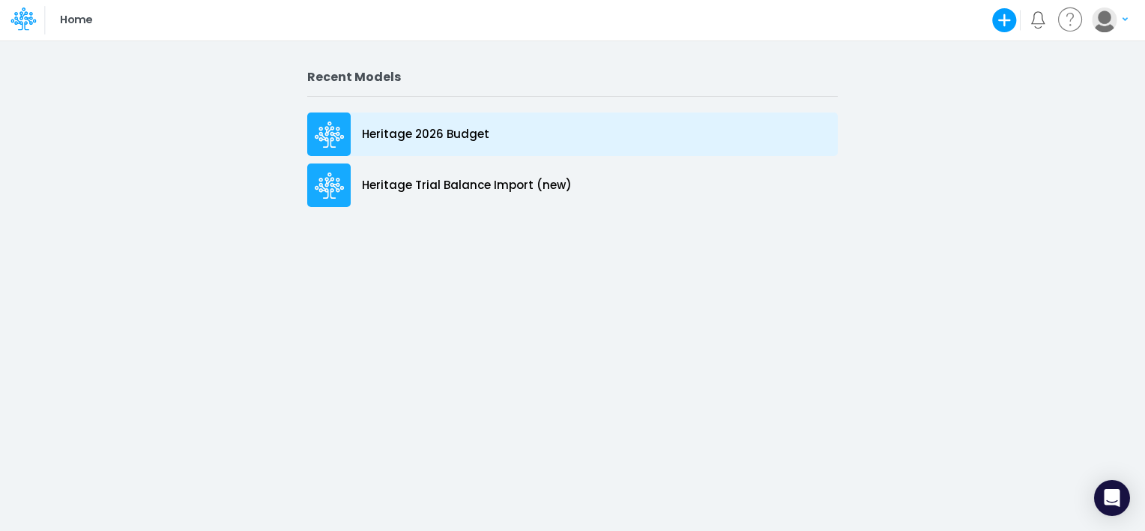
click at [378, 143] on div "Heritage 2026 Budget" at bounding box center [572, 133] width 531 height 43
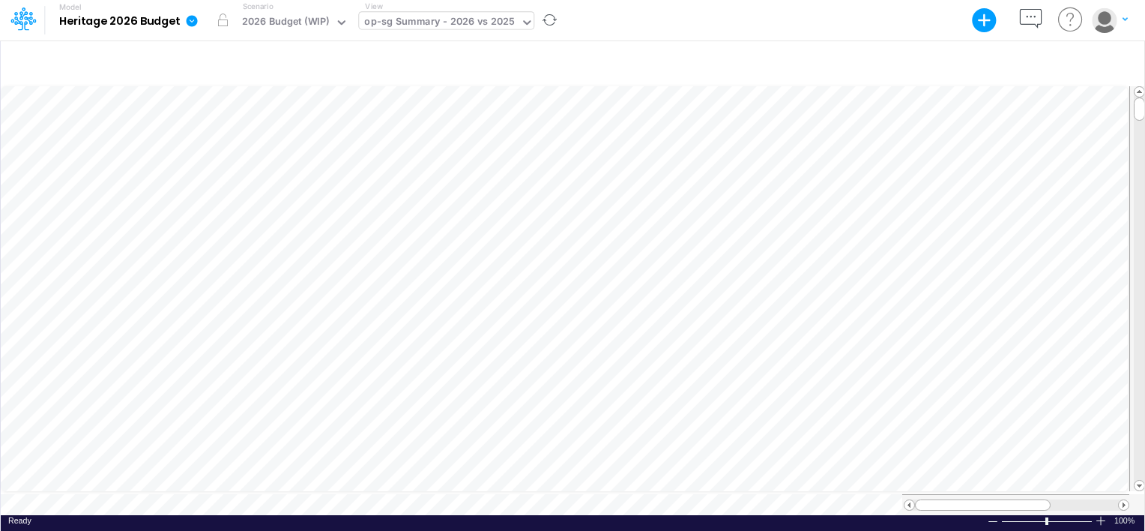
click at [394, 28] on div "op-sg Summary - 2026 vs 2025" at bounding box center [439, 22] width 151 height 17
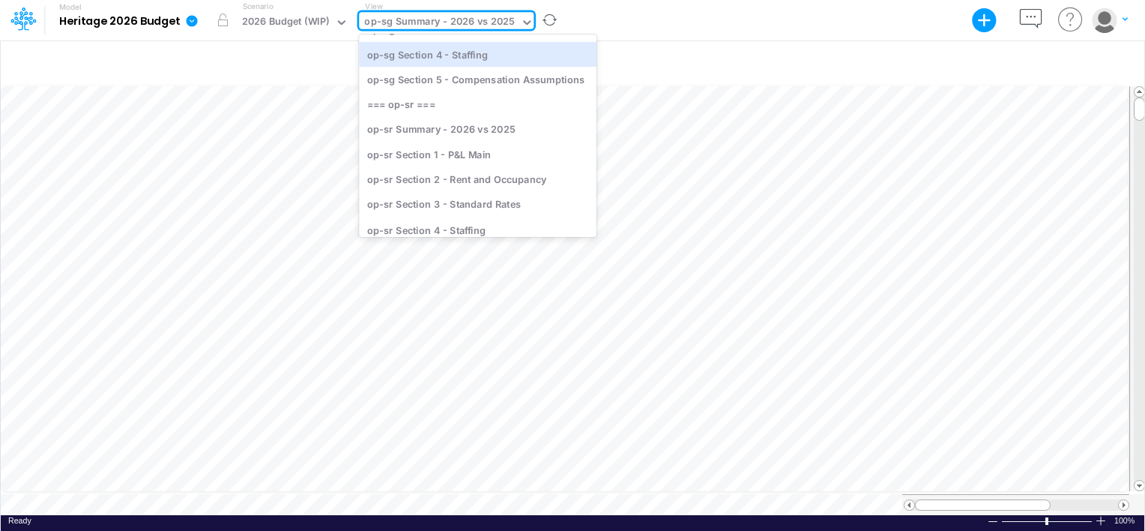
scroll to position [1282, 0]
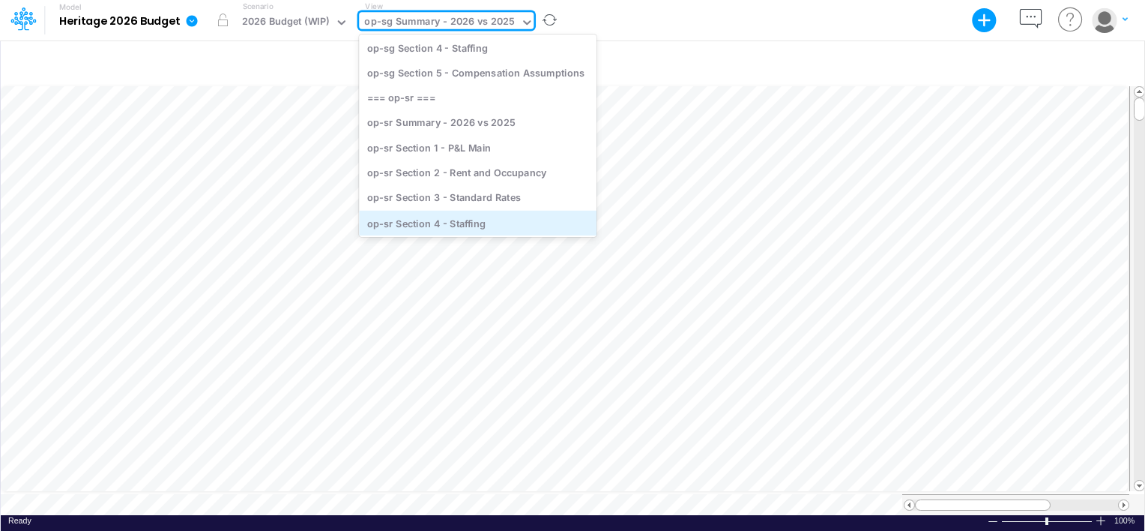
click at [442, 223] on div "op-sr Section 4 - Staffing" at bounding box center [478, 222] width 238 height 25
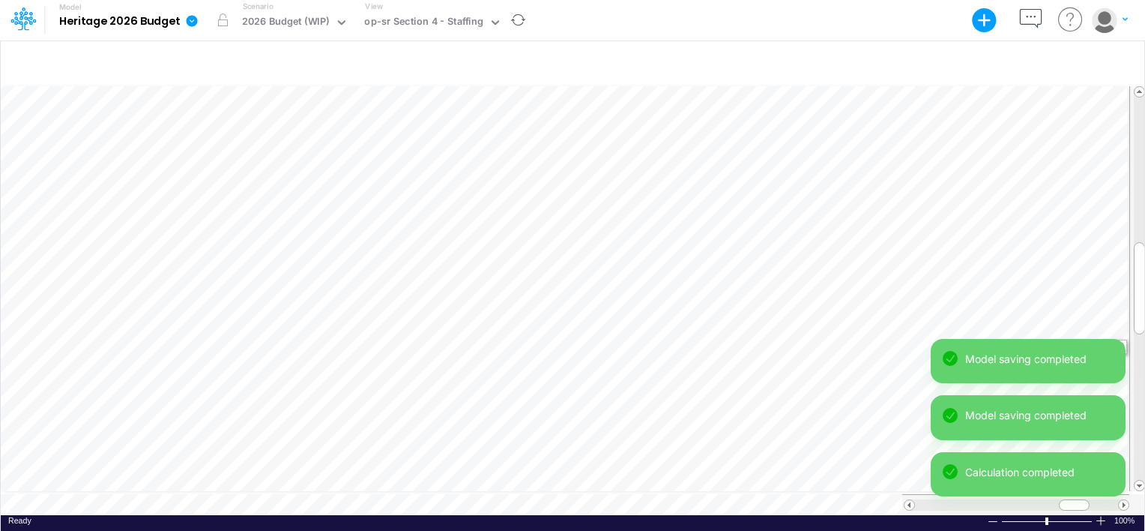
click at [1144, 322] on html "Model Heritage 2026 Budget Export Excel Scenario 2026 Budget (WIP) View op-sr S…" at bounding box center [572, 265] width 1145 height 531
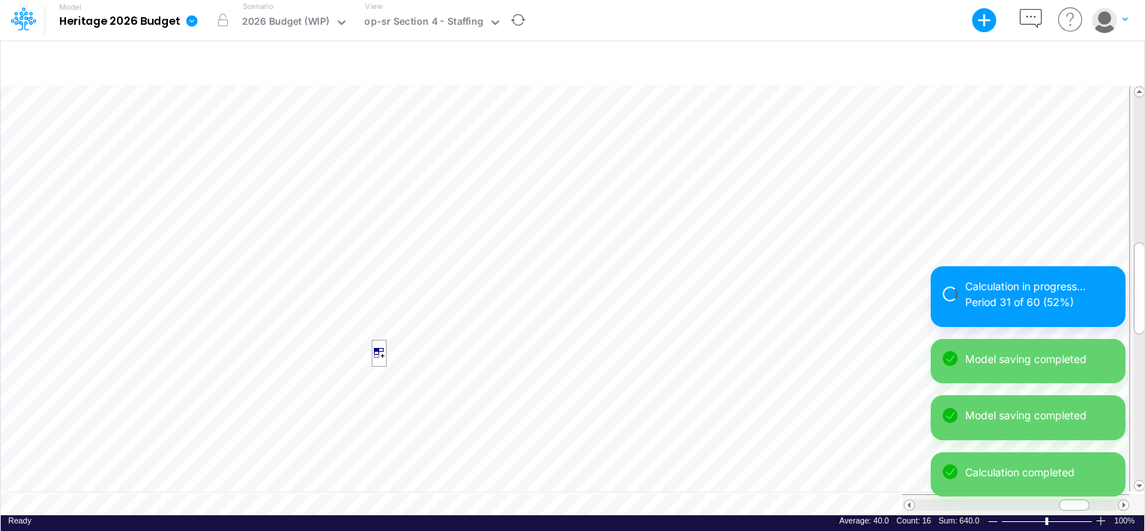
scroll to position [7, 1]
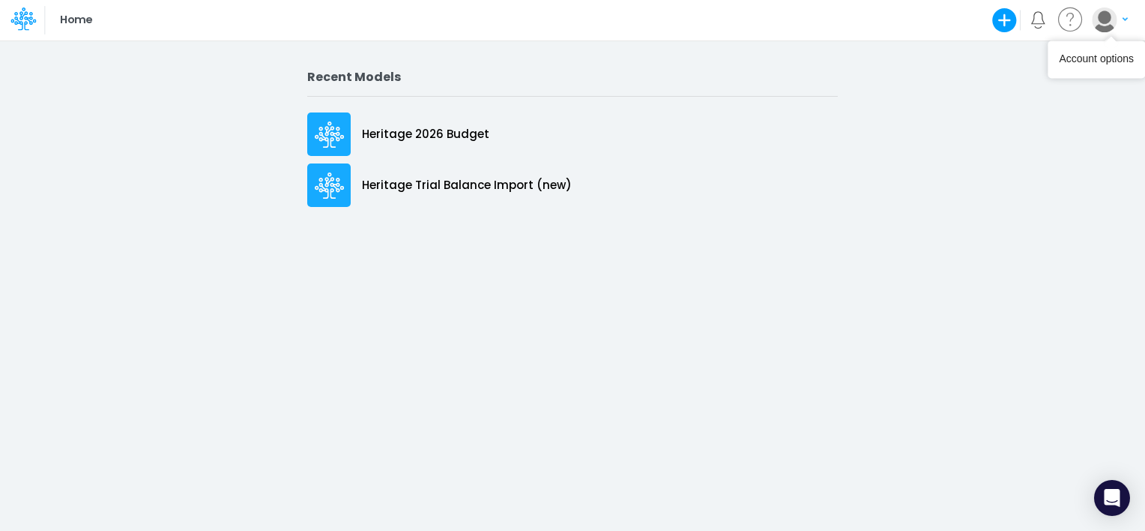
click at [1101, 11] on img "button" at bounding box center [1104, 19] width 25 height 25
click at [1039, 96] on button "Log out" at bounding box center [1048, 87] width 160 height 23
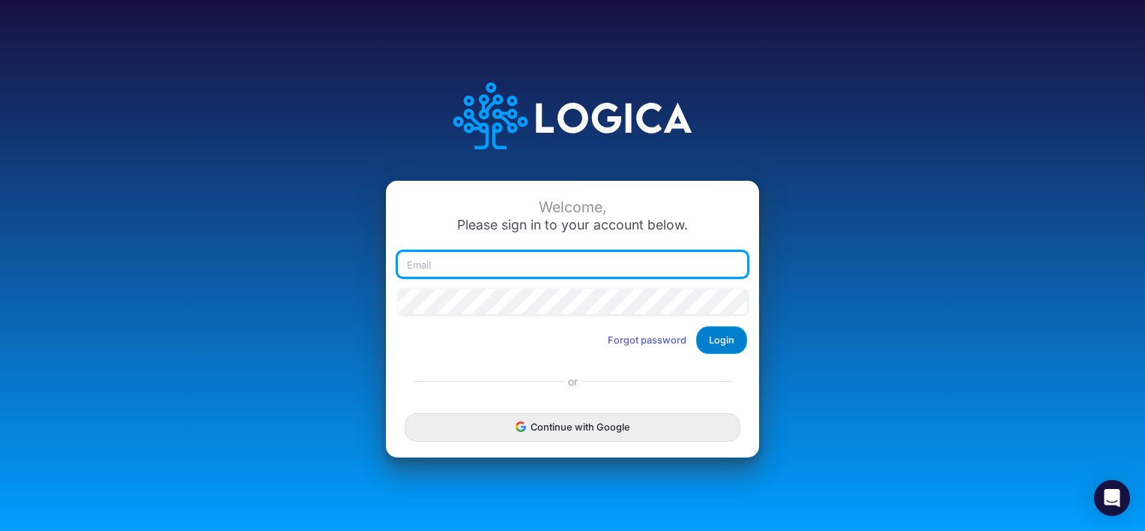
type input "[EMAIL_ADDRESS][DOMAIN_NAME]"
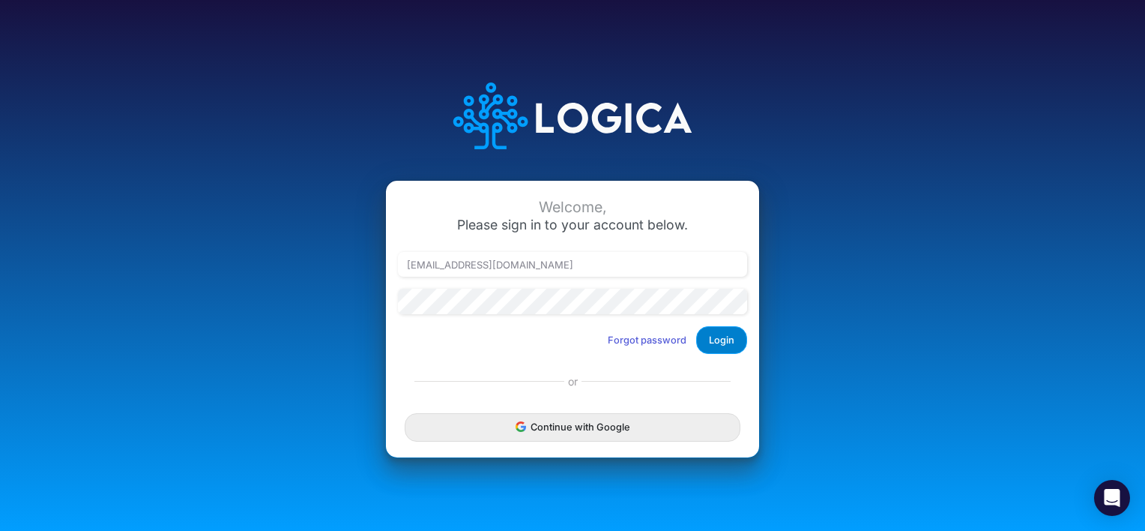
click at [731, 345] on button "Login" at bounding box center [721, 340] width 51 height 28
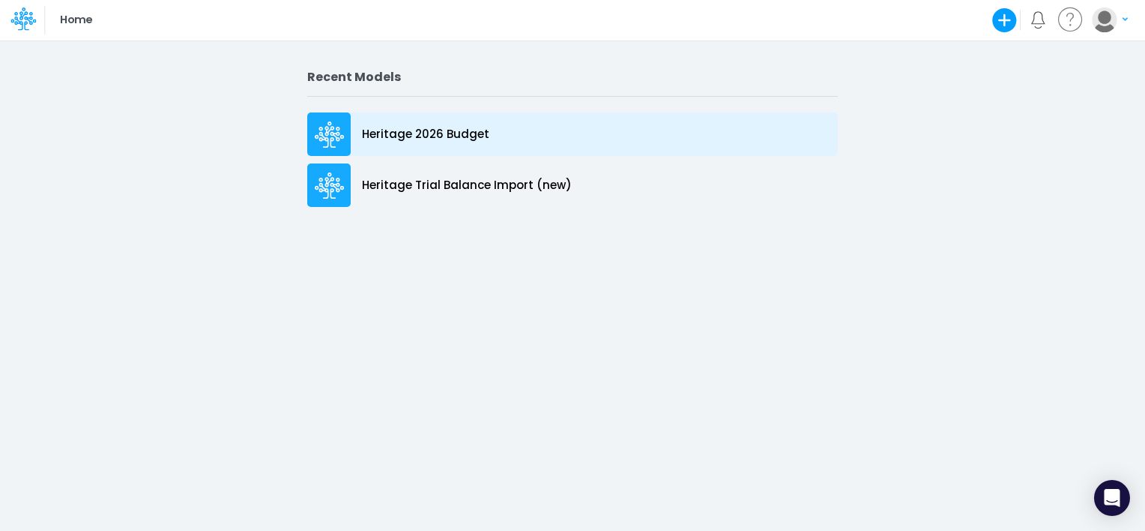
click at [429, 126] on p "Heritage 2026 Budget" at bounding box center [425, 134] width 127 height 17
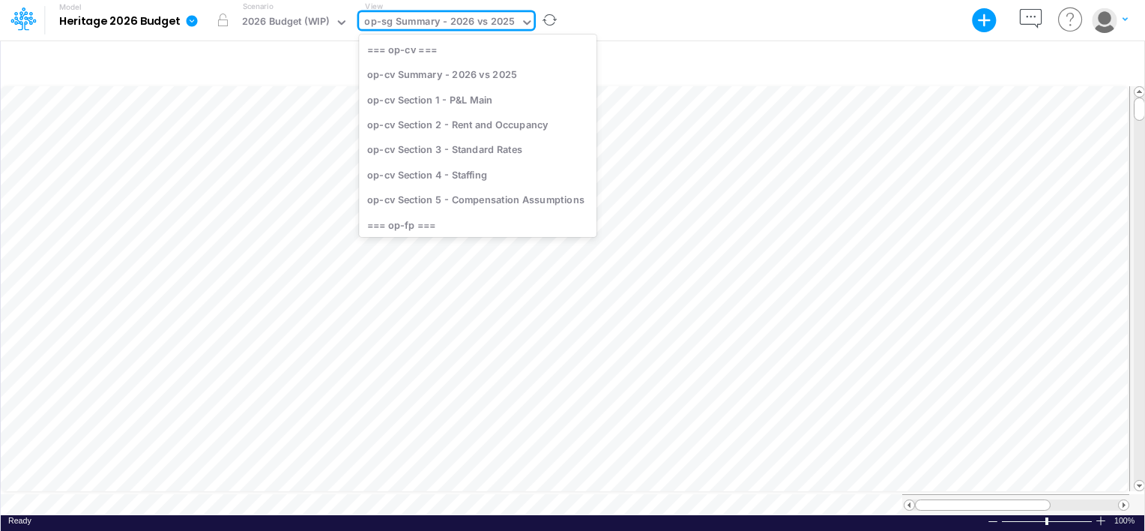
click at [459, 15] on div "op-sg Summary - 2026 vs 2025" at bounding box center [439, 22] width 151 height 17
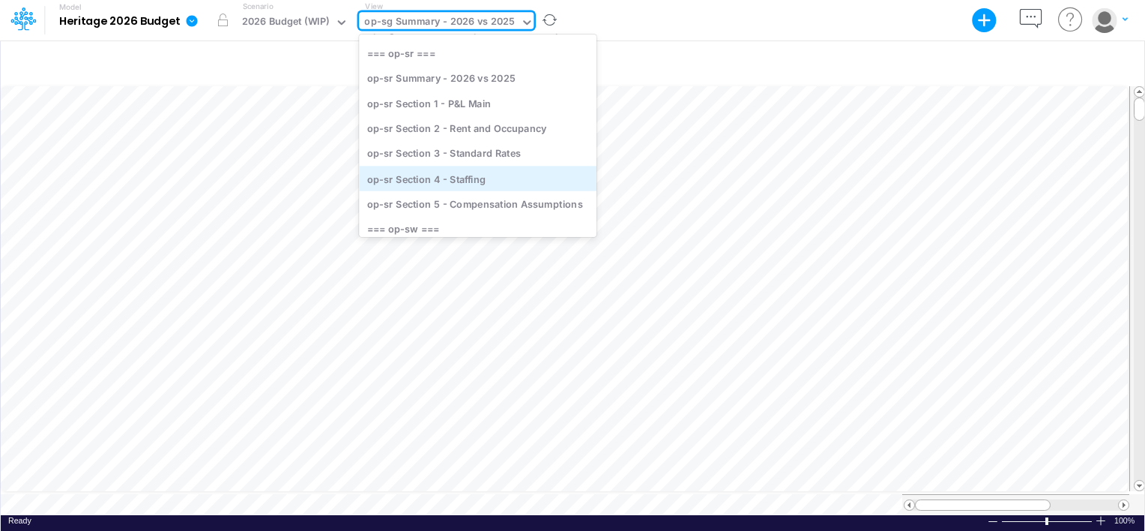
scroll to position [1331, 0]
click at [483, 173] on div "op-sr Section 4 - Staffing" at bounding box center [478, 178] width 238 height 25
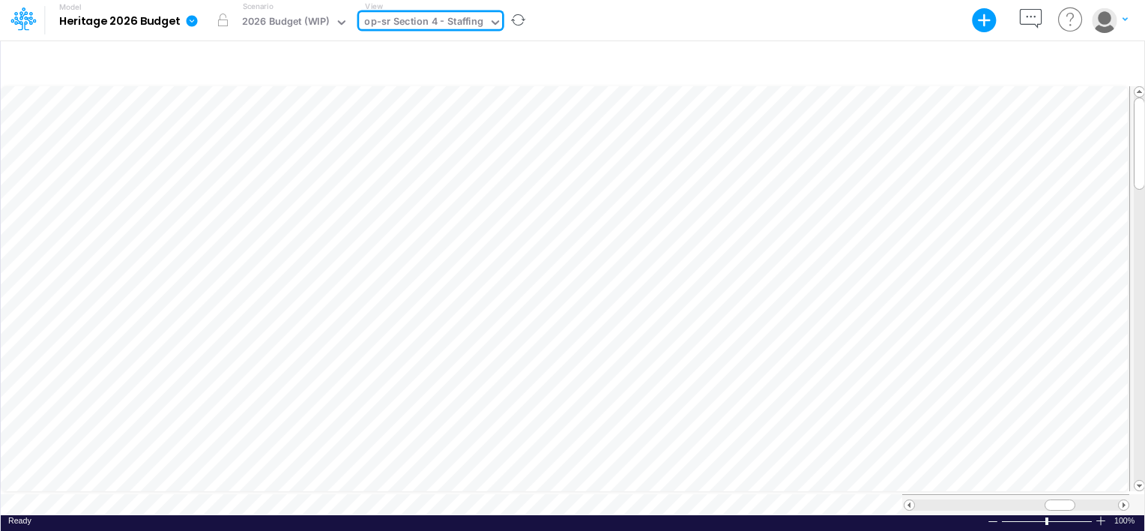
click at [479, 20] on div "op-sr Section 4 - Staffing" at bounding box center [423, 22] width 118 height 17
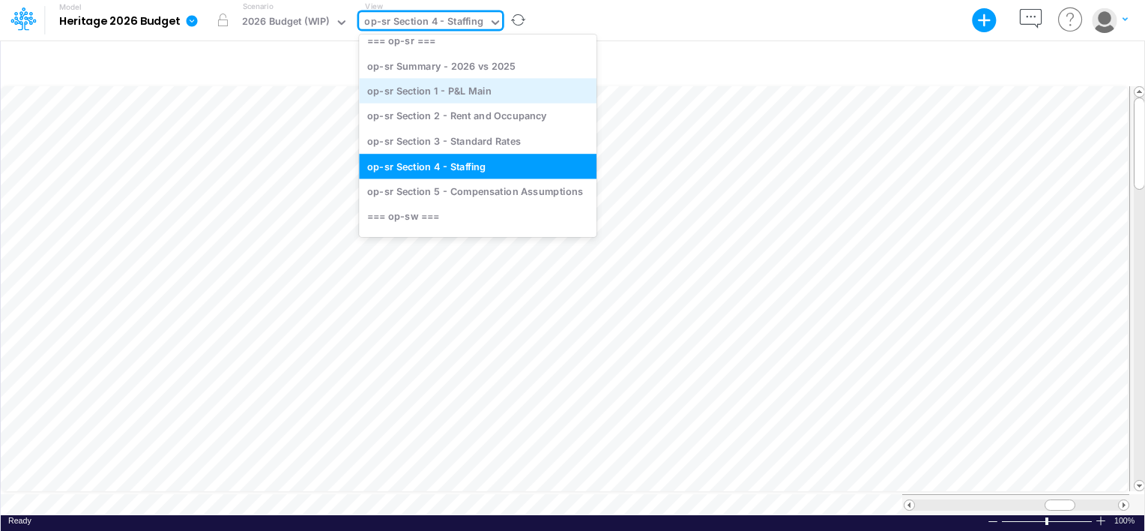
scroll to position [1340, 0]
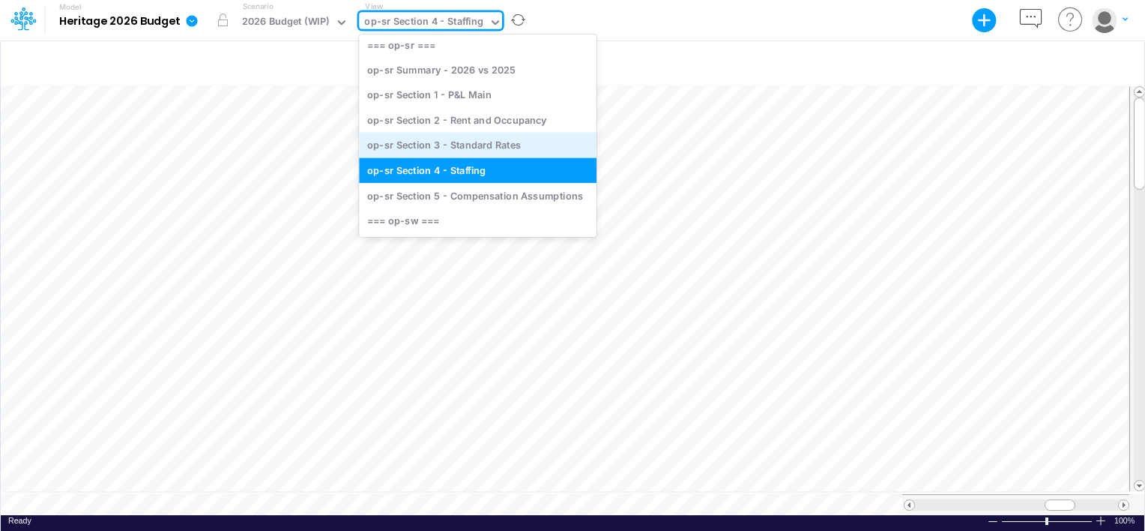
click at [521, 141] on div "op-sr Section 3 - Standard Rates" at bounding box center [478, 145] width 238 height 25
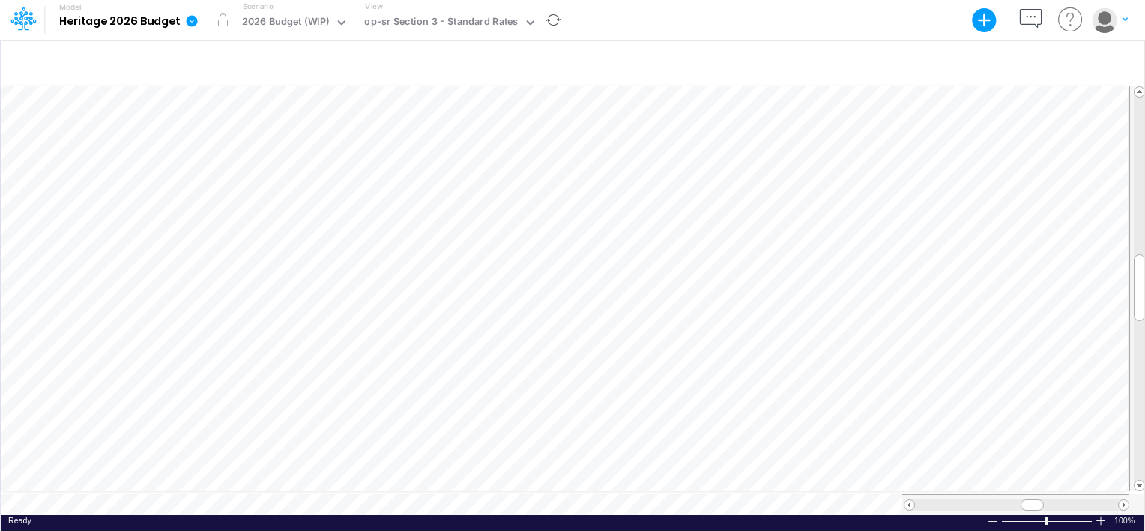
click at [987, 516] on div at bounding box center [993, 521] width 12 height 11
click at [994, 516] on div at bounding box center [993, 521] width 12 height 11
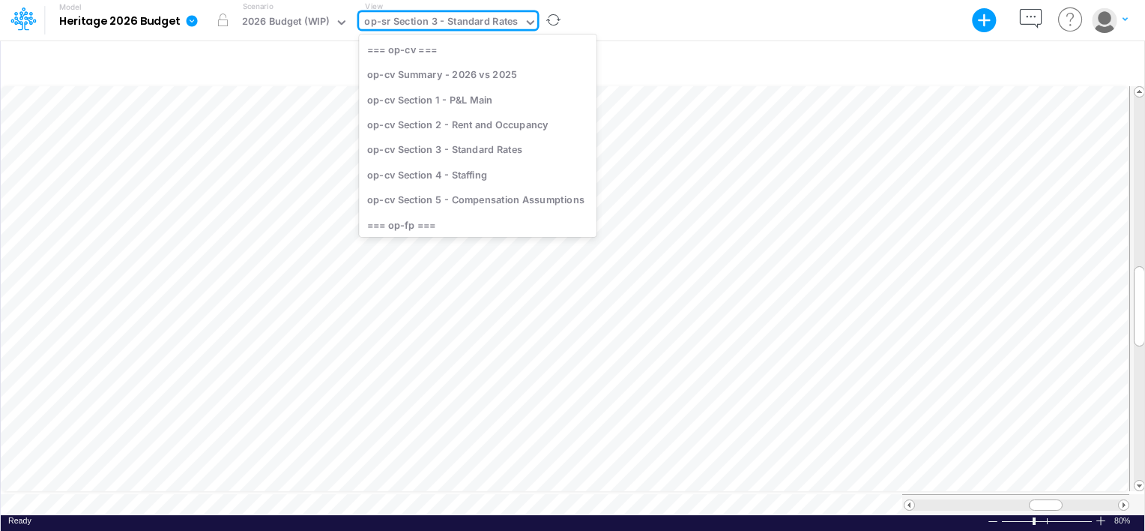
click at [477, 30] on div "op-sr Section 3 - Standard Rates" at bounding box center [441, 22] width 154 height 17
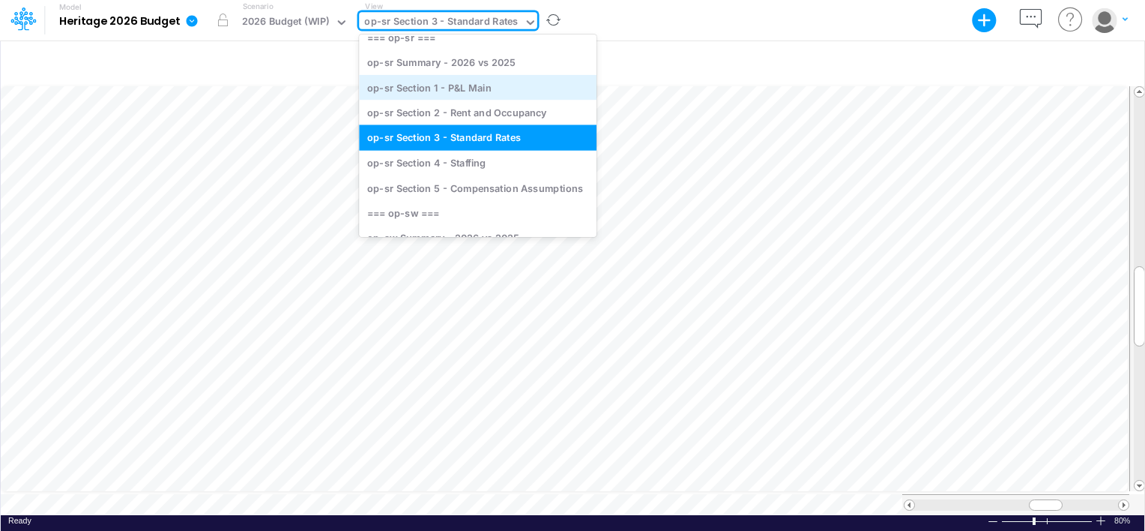
scroll to position [1349, 0]
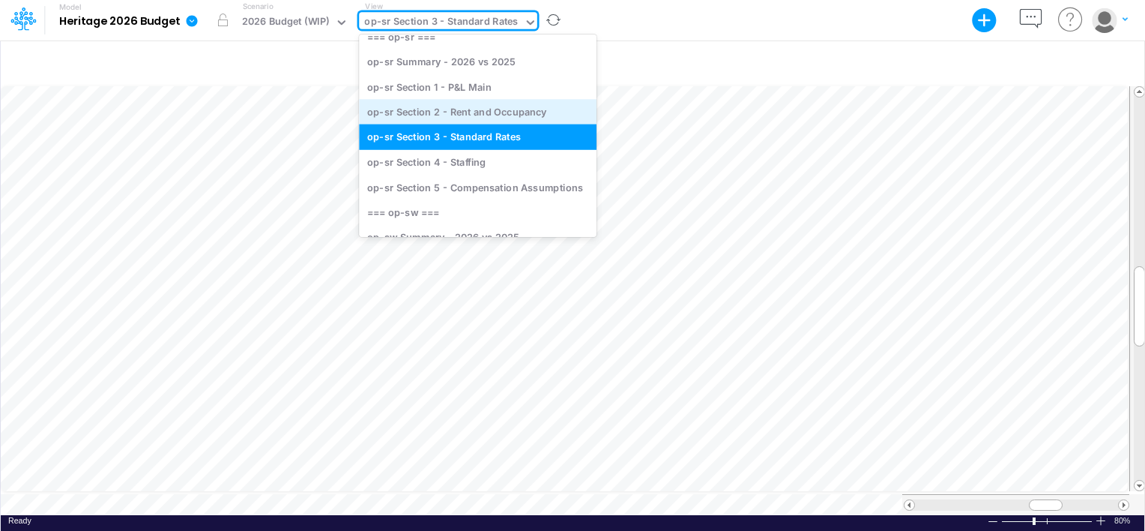
click at [482, 117] on div "op-sr Section 2 - Rent and Occupancy" at bounding box center [478, 112] width 238 height 25
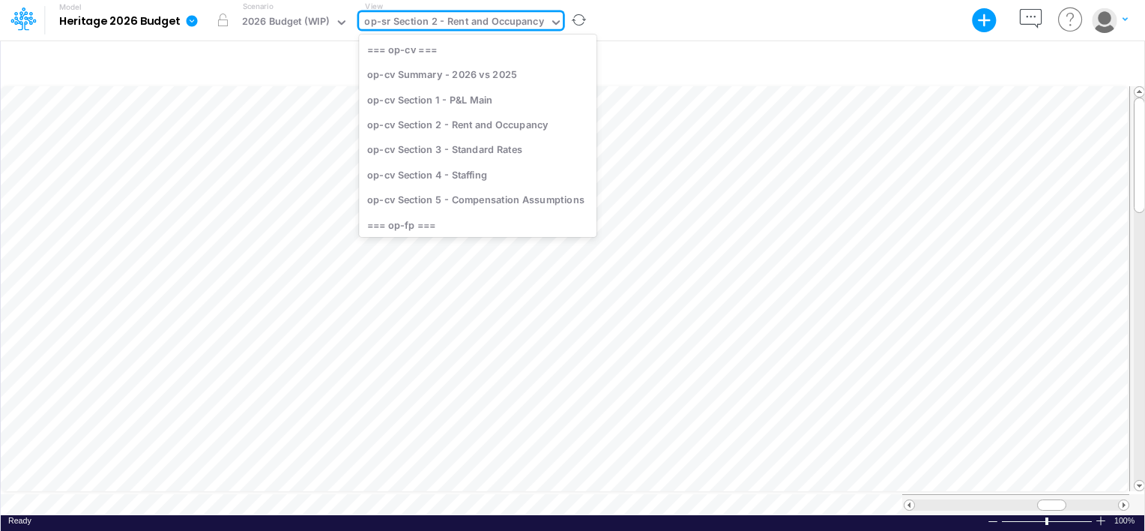
click at [470, 23] on div "op-sr Section 2 - Rent and Occupancy" at bounding box center [453, 22] width 179 height 17
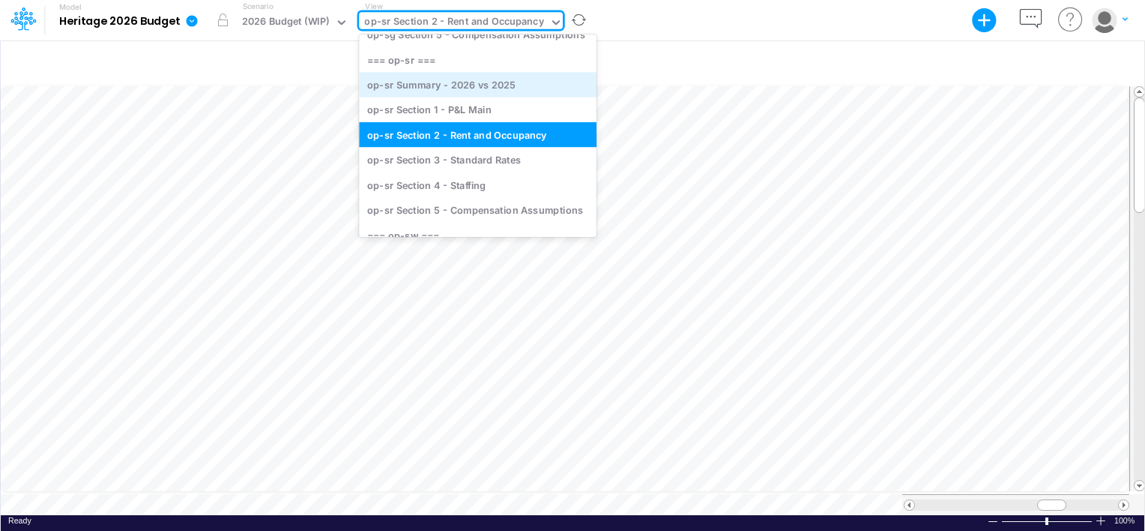
scroll to position [1324, 0]
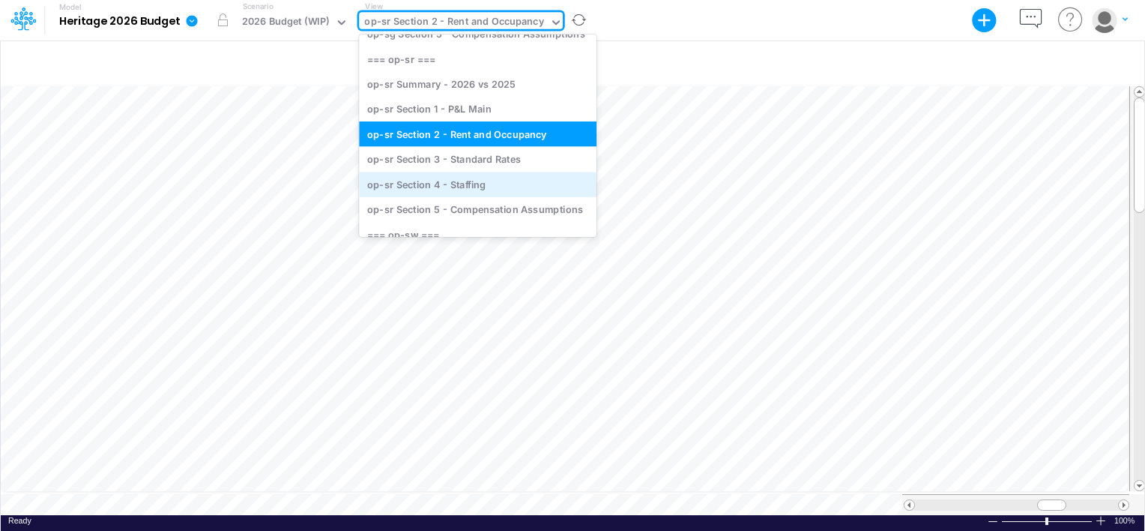
click at [477, 182] on div "op-sr Section 4 - Staffing" at bounding box center [478, 184] width 238 height 25
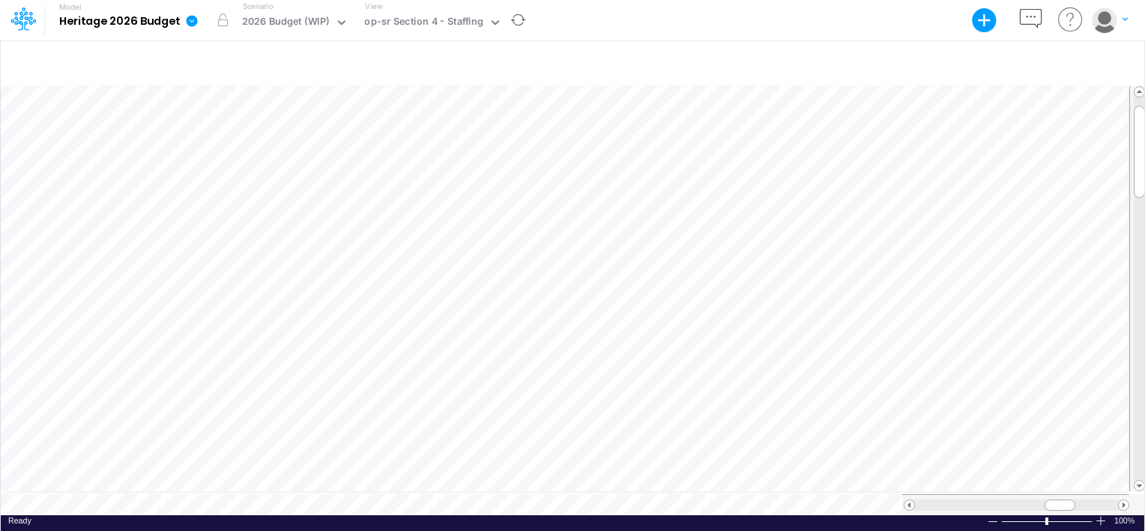
scroll to position [7, 1]
click at [457, 378] on div "Paste Cut Copy AutoFill 40" at bounding box center [573, 299] width 1144 height 431
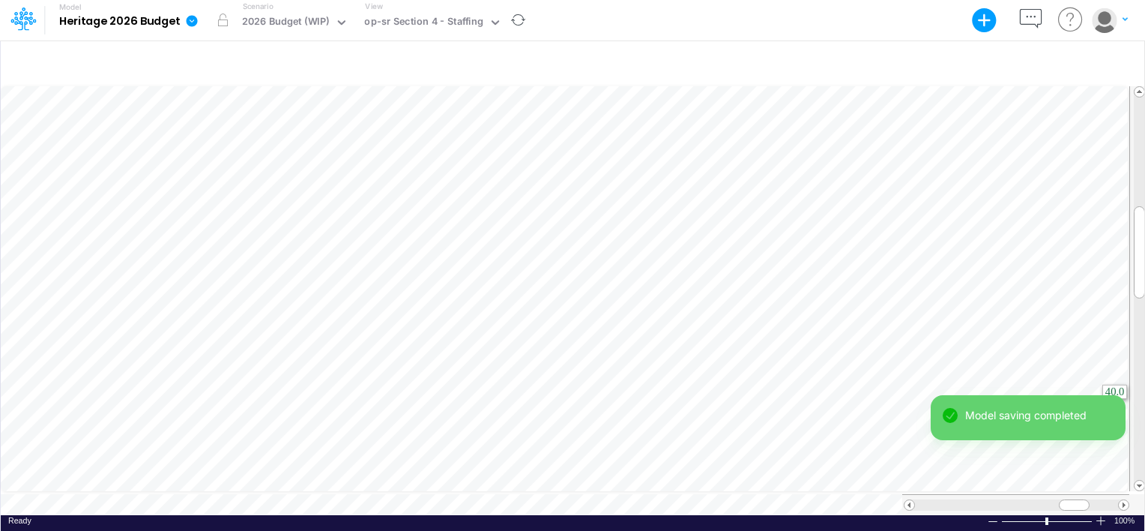
drag, startPoint x: 435, startPoint y: 378, endPoint x: 1147, endPoint y: 375, distance: 712.7
click at [1144, 375] on html "Model Heritage 2026 Budget Export Excel Scenario 2026 Budget (WIP) View op-sr S…" at bounding box center [572, 265] width 1145 height 531
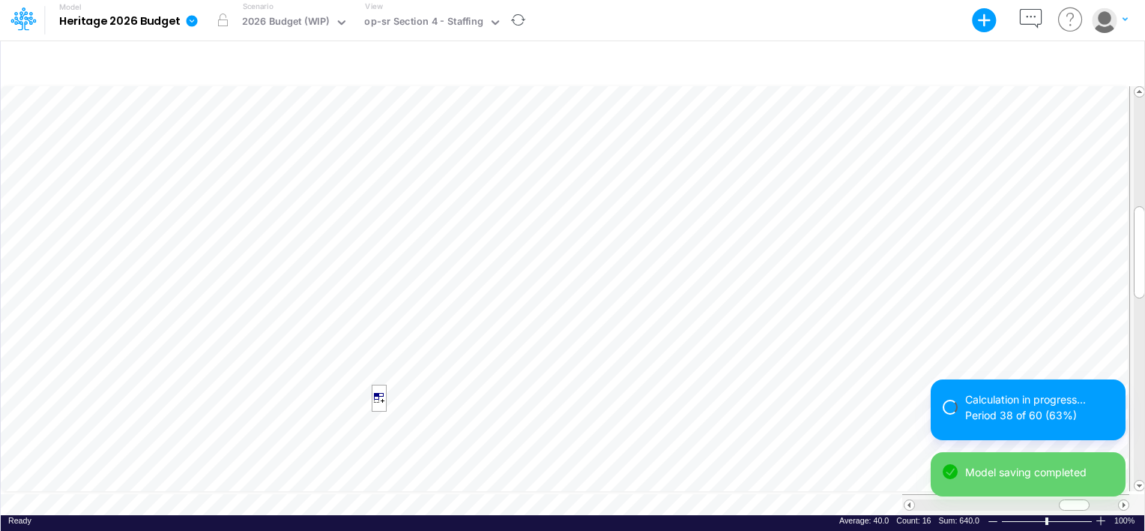
scroll to position [7, 1]
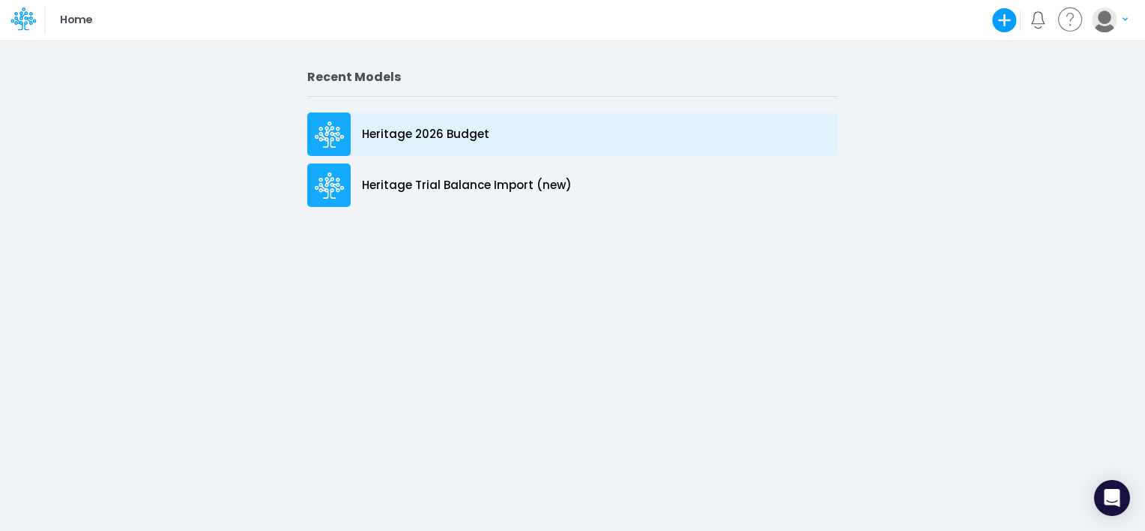
click at [378, 126] on p "Heritage 2026 Budget" at bounding box center [425, 134] width 127 height 17
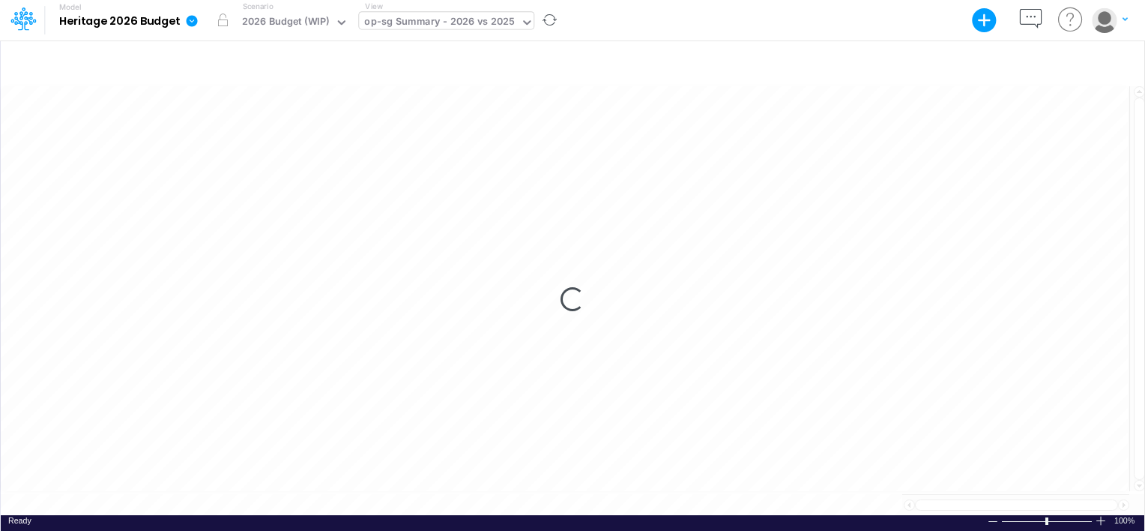
click at [518, 25] on input "text" at bounding box center [518, 23] width 1 height 14
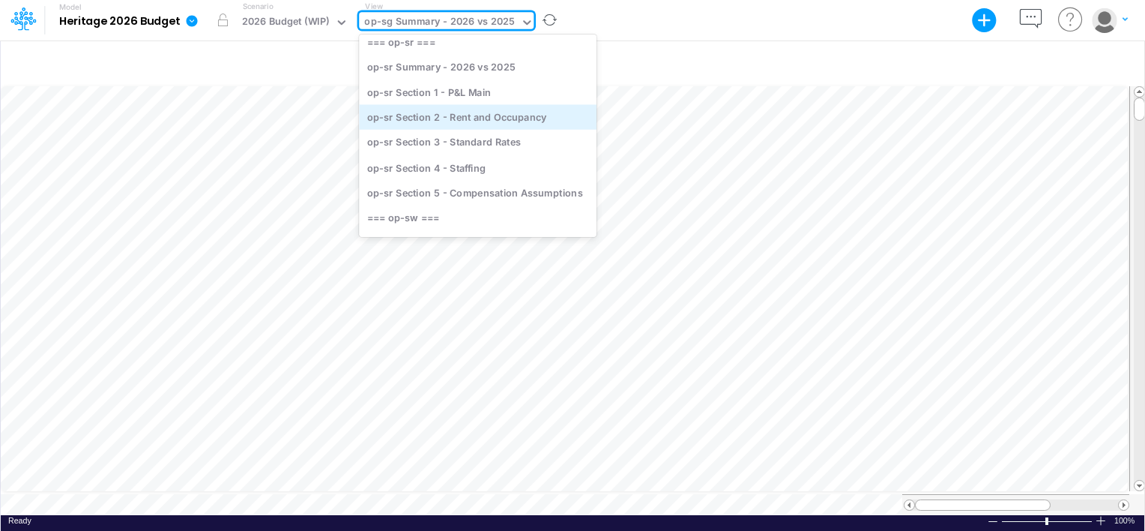
scroll to position [1349, 0]
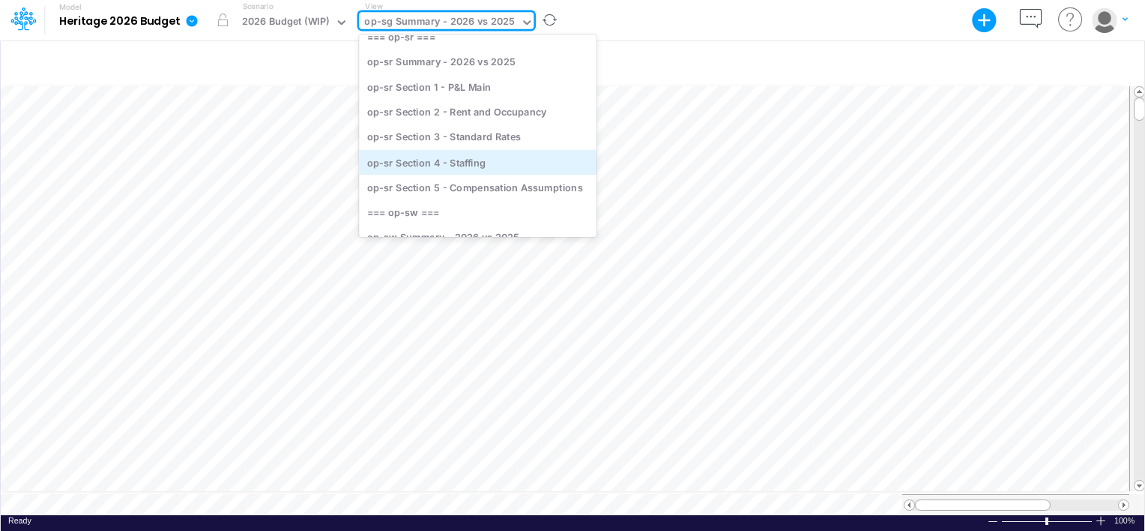
click at [453, 153] on div "op-sr Section 4 - Staffing" at bounding box center [478, 161] width 238 height 25
